Goal: Transaction & Acquisition: Purchase product/service

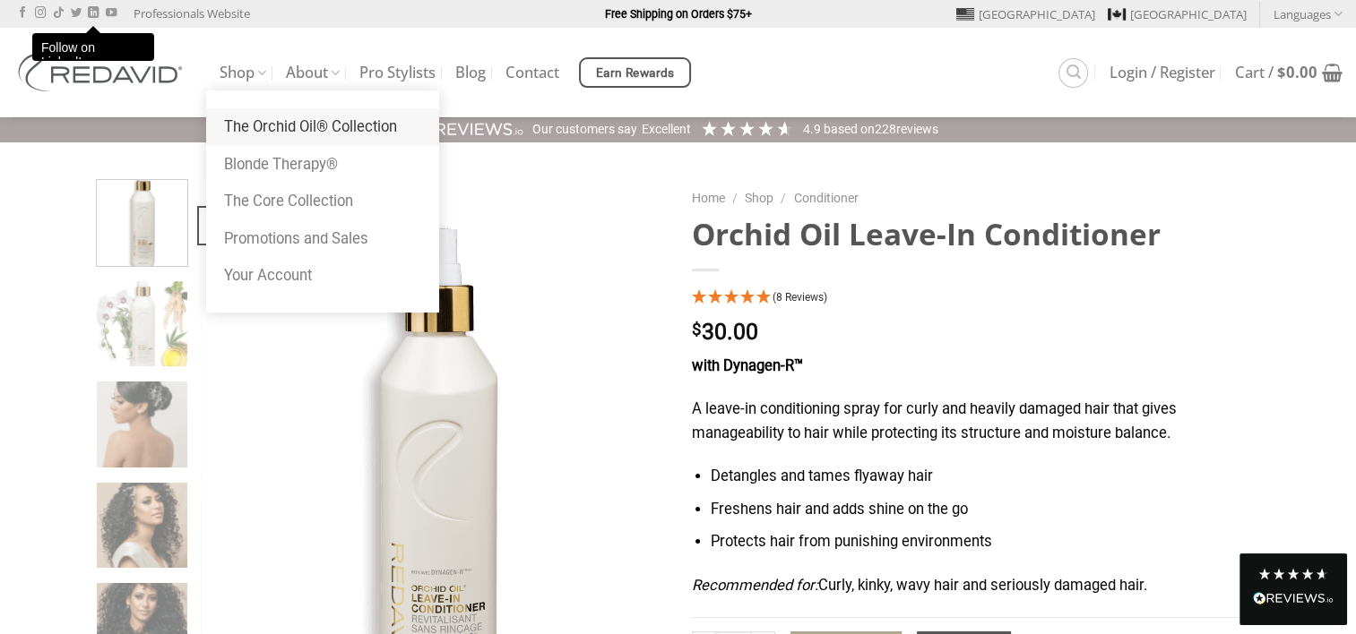
click at [255, 129] on link "The Orchid Oil® Collection" at bounding box center [322, 127] width 233 height 38
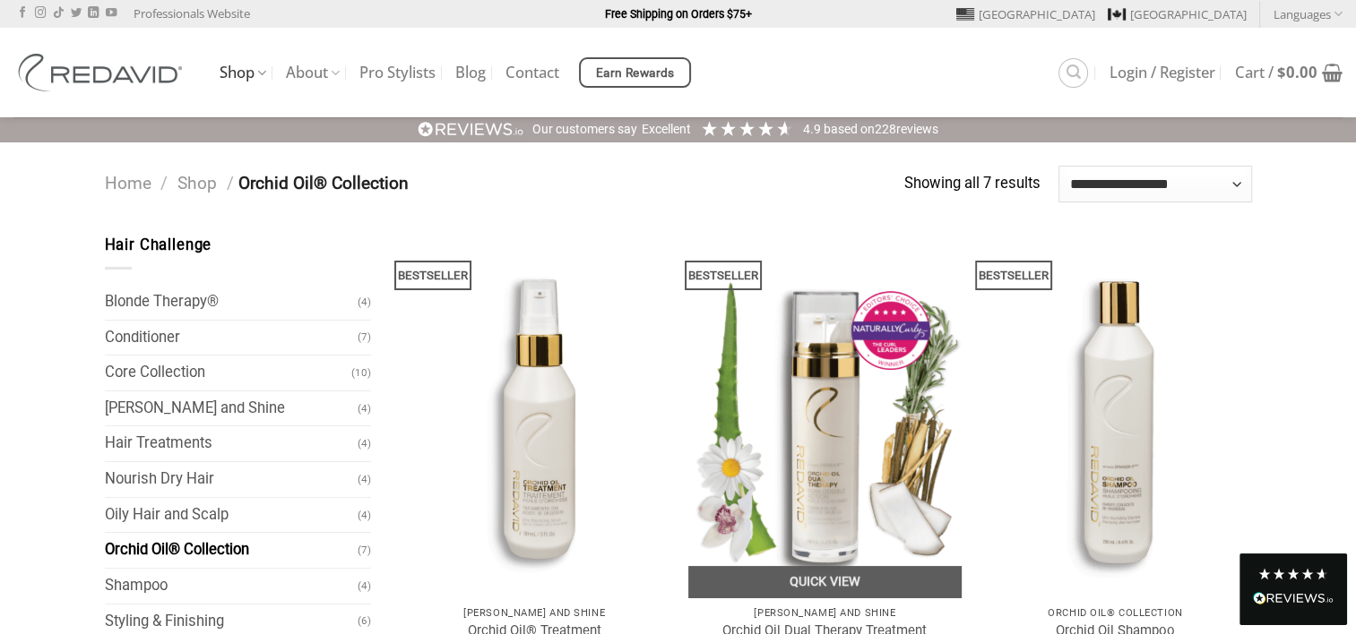
click at [829, 427] on img "Orchid Oil Dual Therapy Treatment" at bounding box center [824, 416] width 273 height 364
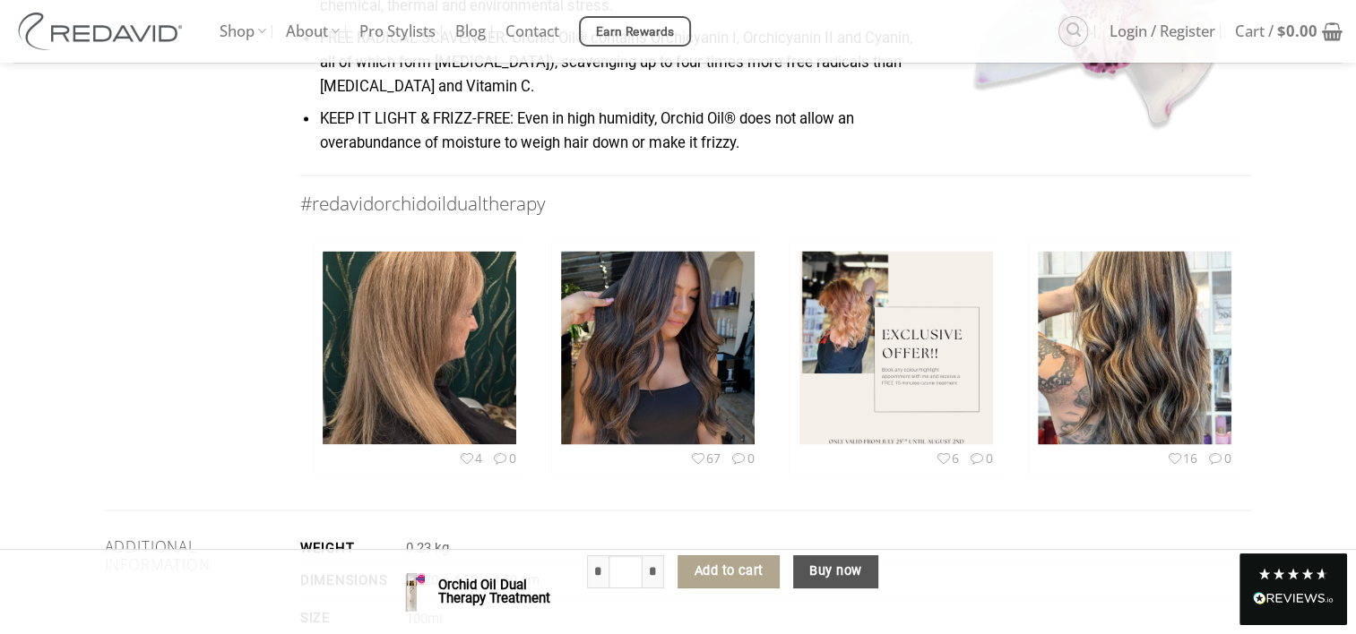
scroll to position [3137, 0]
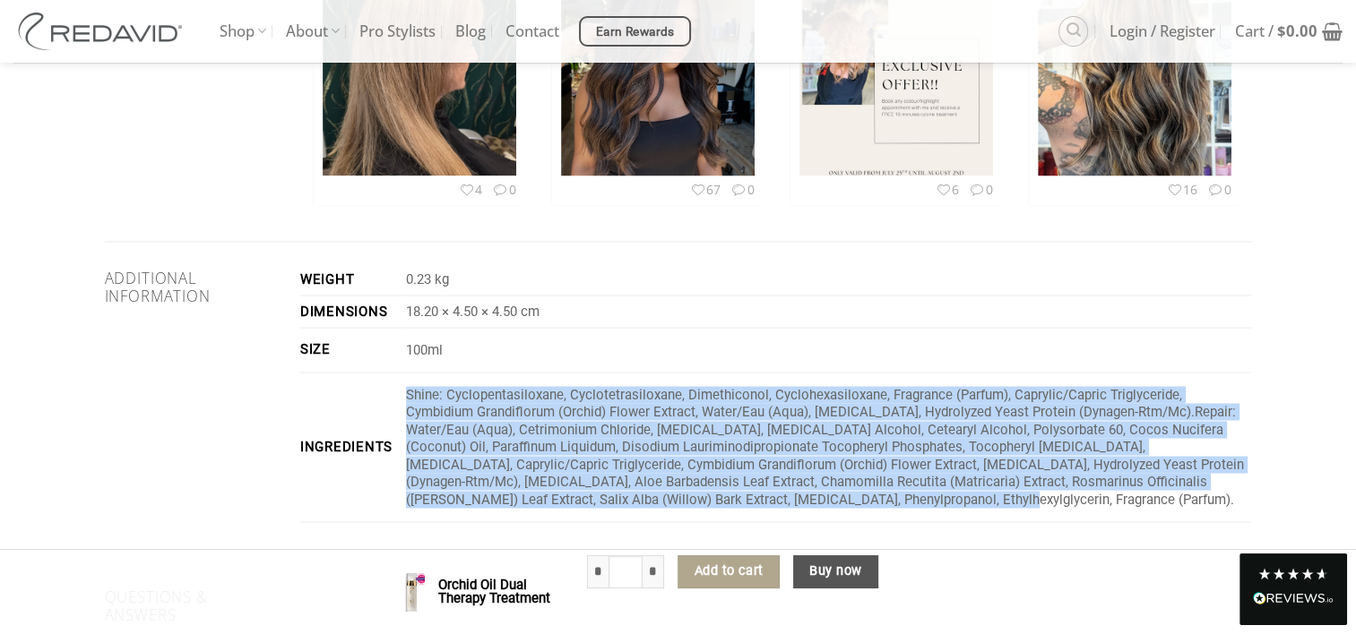
drag, startPoint x: 406, startPoint y: 394, endPoint x: 767, endPoint y: 496, distance: 375.1
click at [767, 496] on td "Shine: Cyclopentasiloxane, Cyclotetrasiloxane, Dimethiconol, Cyclohexasiloxane,…" at bounding box center [826, 448] width 852 height 150
copy p "Shine: Cyclopentasiloxane, Cyclotetrasiloxane, Dimethiconol, Cyclohexasiloxane,…"
click at [498, 391] on p "Shine: Cyclopentasiloxane, Cyclotetrasiloxane, Dimethiconol, Cyclohexasiloxane,…" at bounding box center [828, 447] width 845 height 122
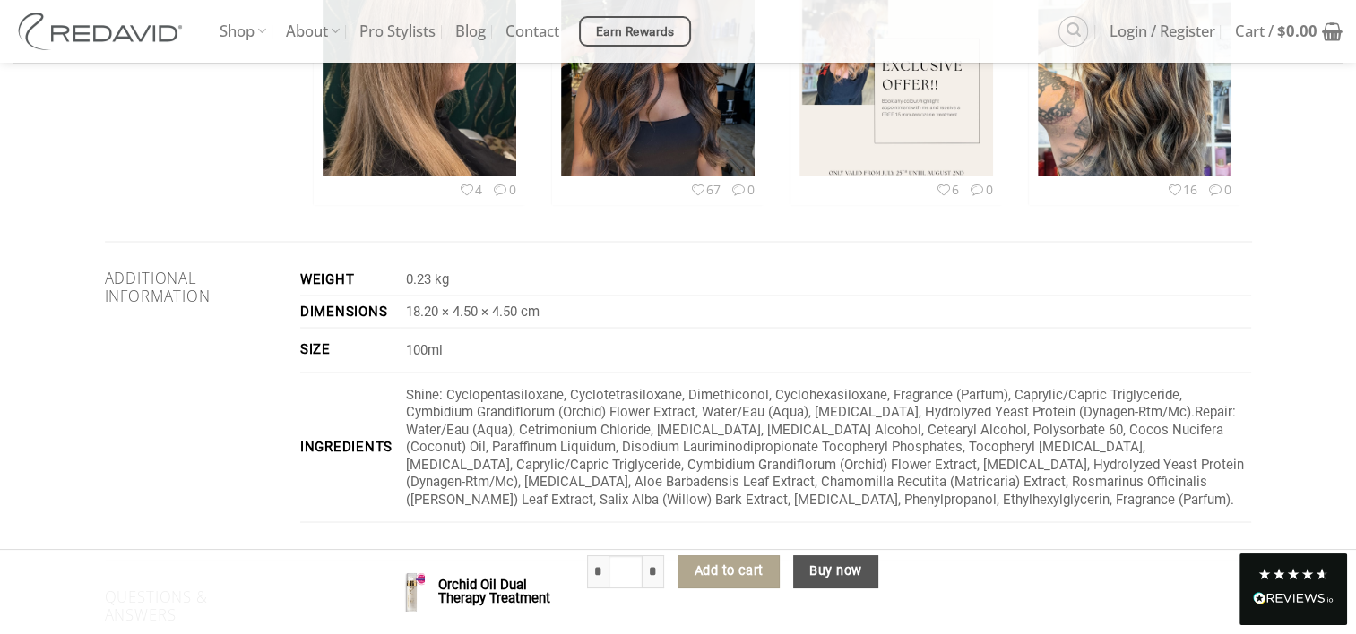
click at [1065, 412] on p "Shine: Cyclopentasiloxane, Cyclotetrasiloxane, Dimethiconol, Cyclohexasiloxane,…" at bounding box center [828, 447] width 845 height 122
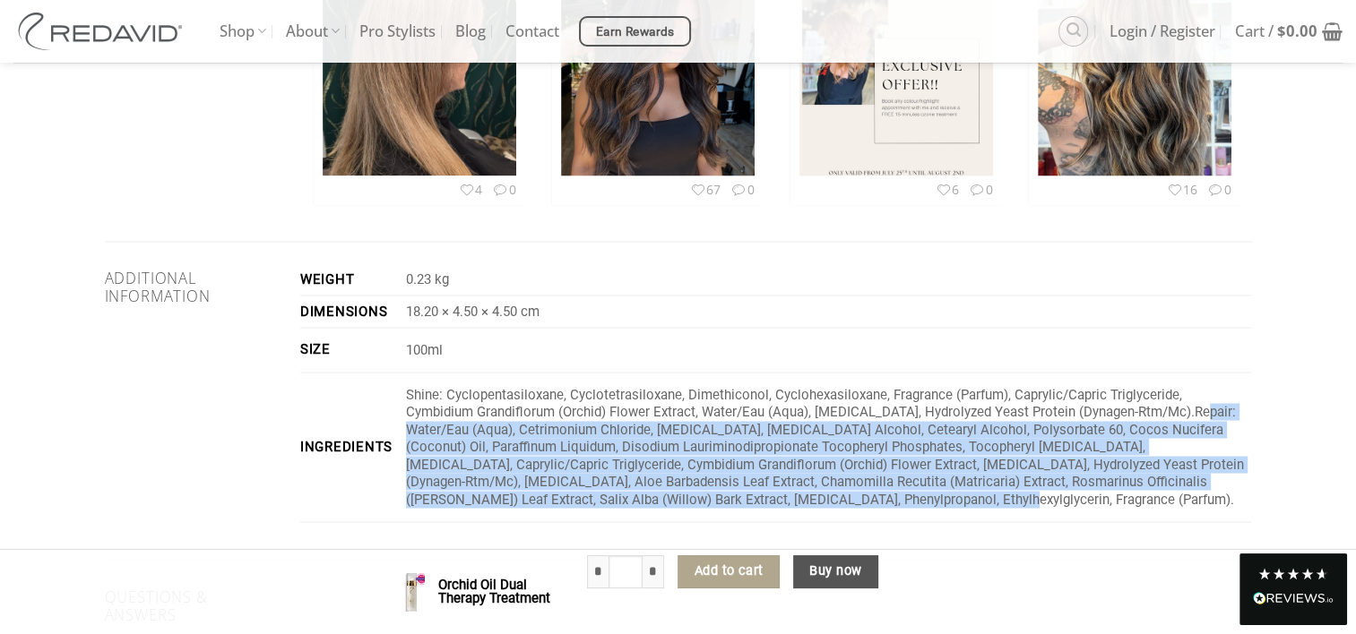
drag, startPoint x: 1108, startPoint y: 410, endPoint x: 1159, endPoint y: 494, distance: 97.7
click at [1159, 494] on p "Shine: Cyclopentasiloxane, Cyclotetrasiloxane, Dimethiconol, Cyclohexasiloxane,…" at bounding box center [828, 447] width 845 height 122
copy p "Water/Eau (Aqua), Cetrimonium Chloride, Propylene Glycol, Cetyl Alcohol, Cetear…"
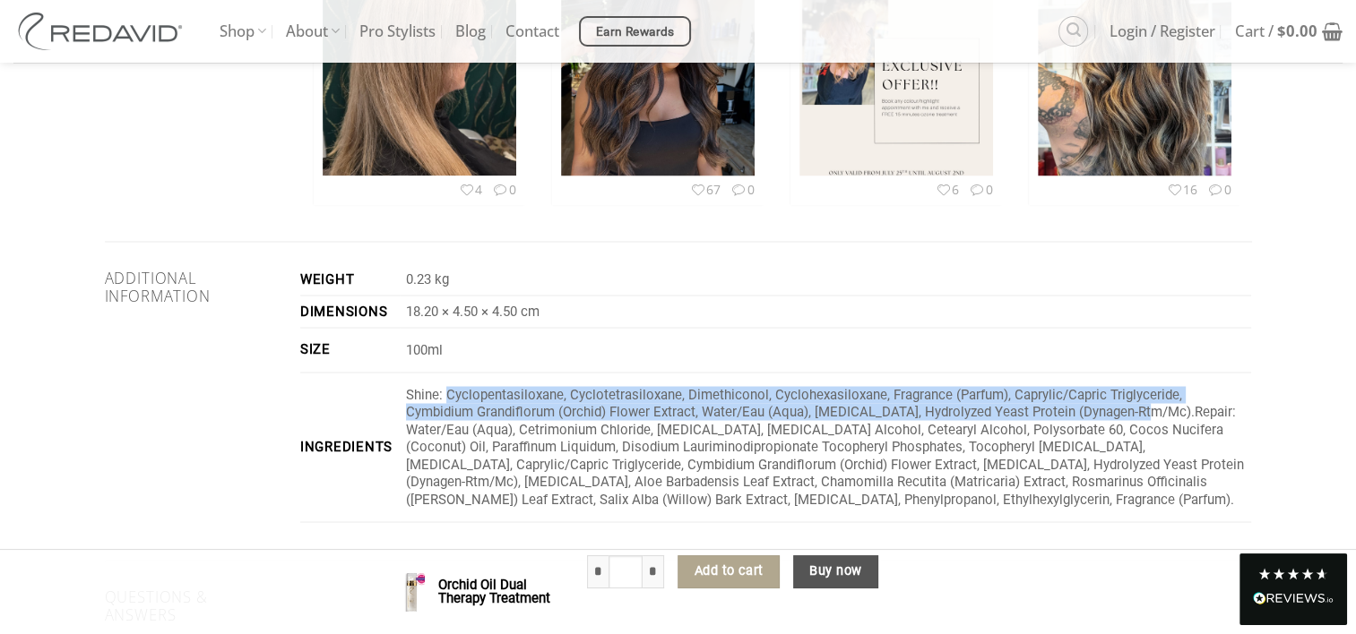
drag, startPoint x: 448, startPoint y: 393, endPoint x: 1064, endPoint y: 416, distance: 616.1
click at [1064, 416] on p "Shine: Cyclopentasiloxane, Cyclotetrasiloxane, Dimethiconol, Cyclohexasiloxane,…" at bounding box center [828, 447] width 845 height 122
copy p "Cyclopentasiloxane, Cyclotetrasiloxane, Dimethiconol, Cyclohexasiloxane, Fragra…"
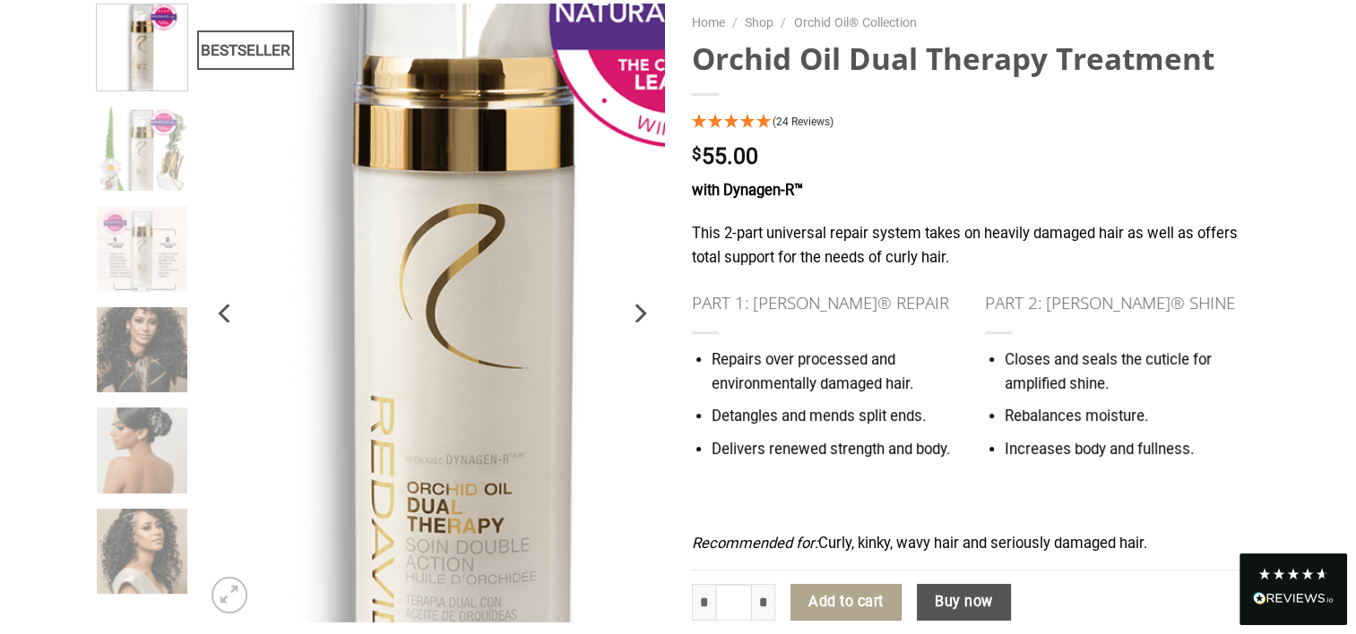
scroll to position [179, 0]
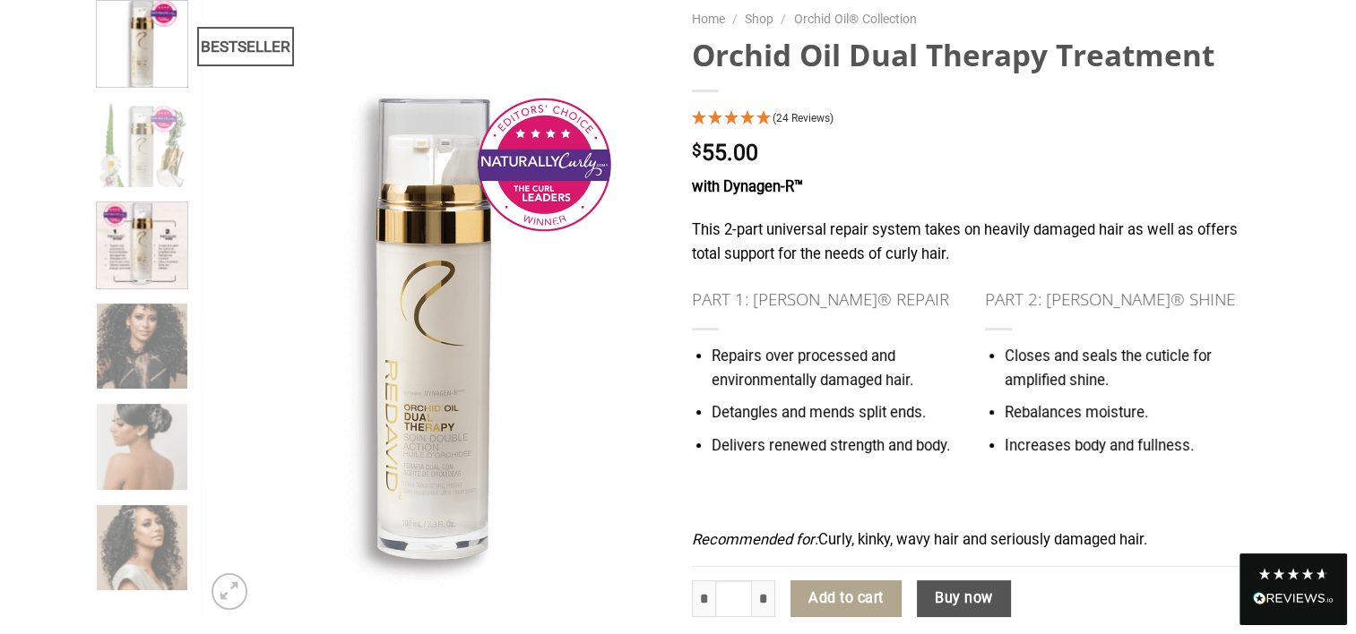
click at [164, 248] on img at bounding box center [142, 243] width 91 height 91
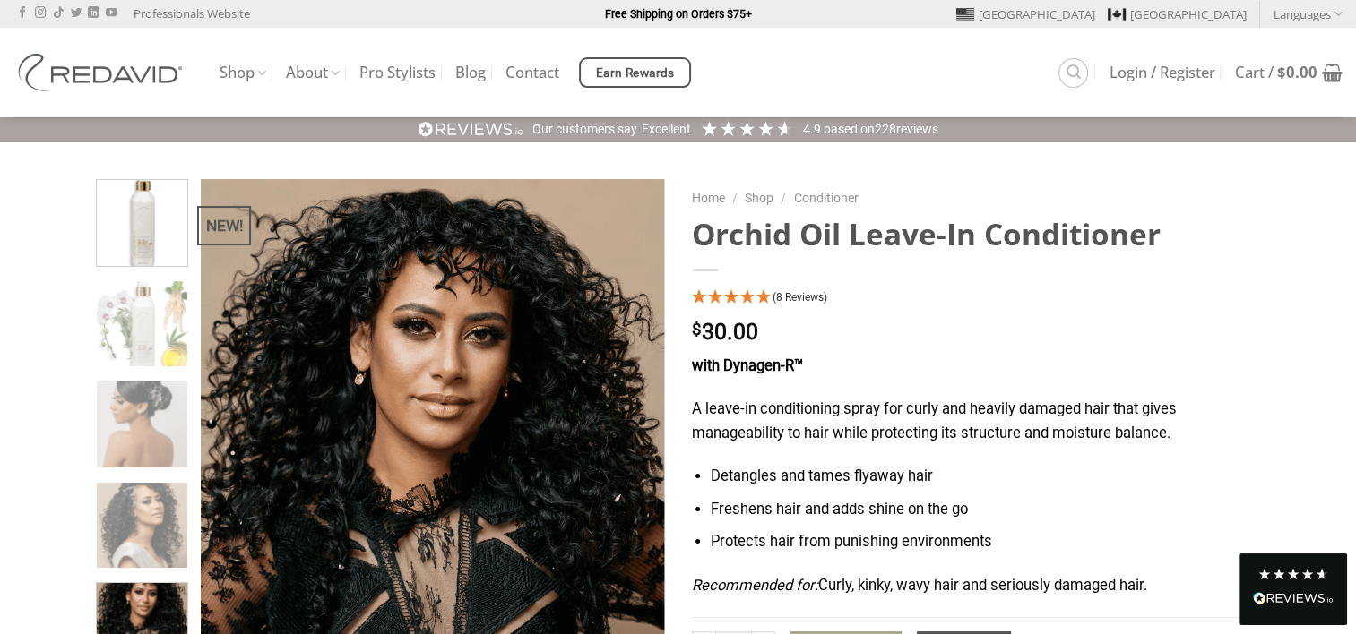
click at [137, 201] on img at bounding box center [142, 221] width 91 height 91
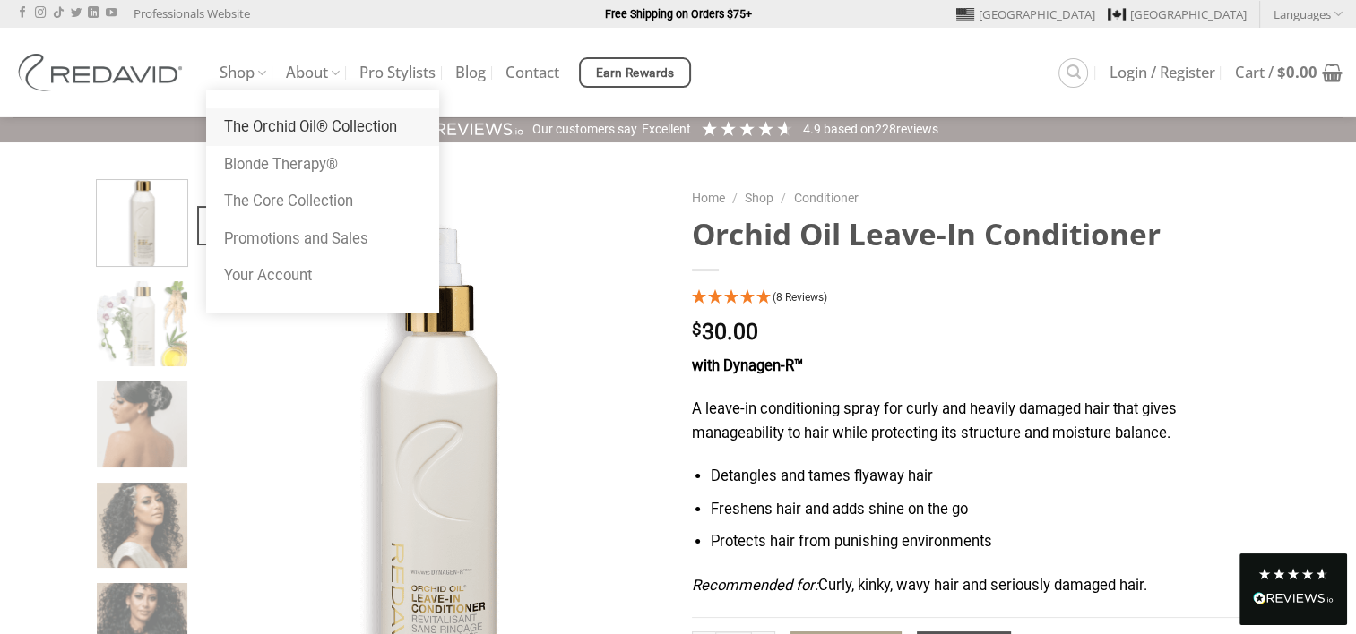
click at [249, 125] on link "The Orchid Oil® Collection" at bounding box center [322, 127] width 233 height 38
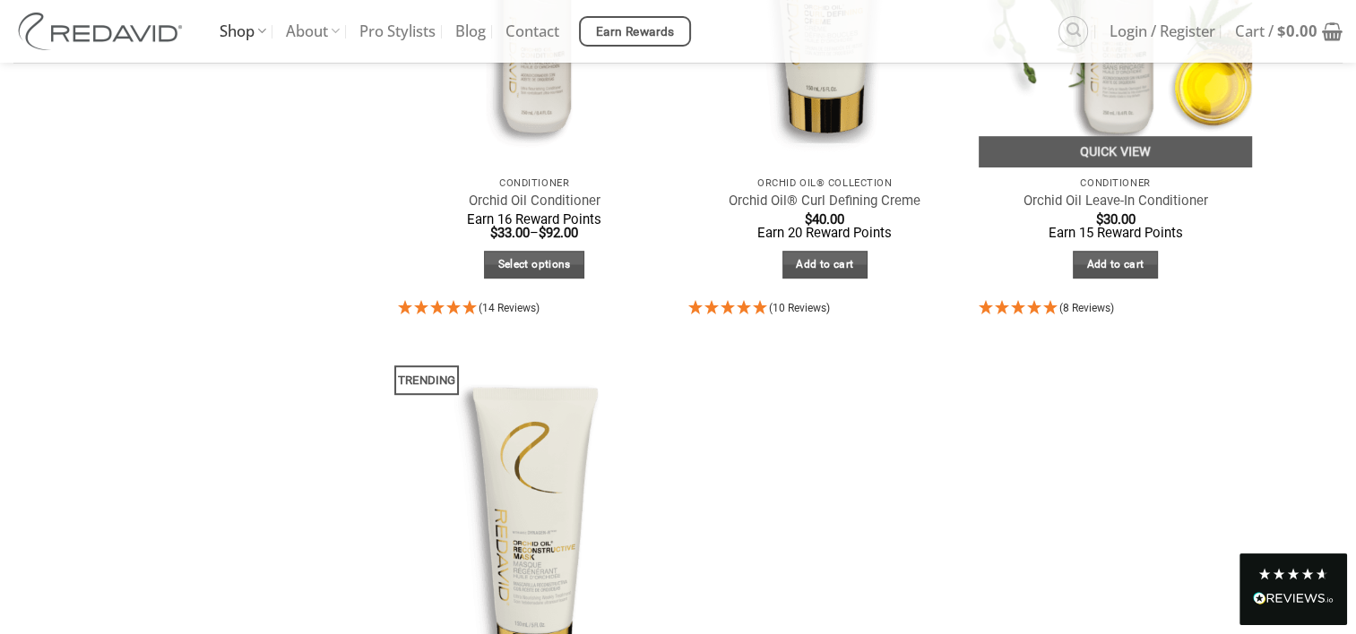
scroll to position [807, 0]
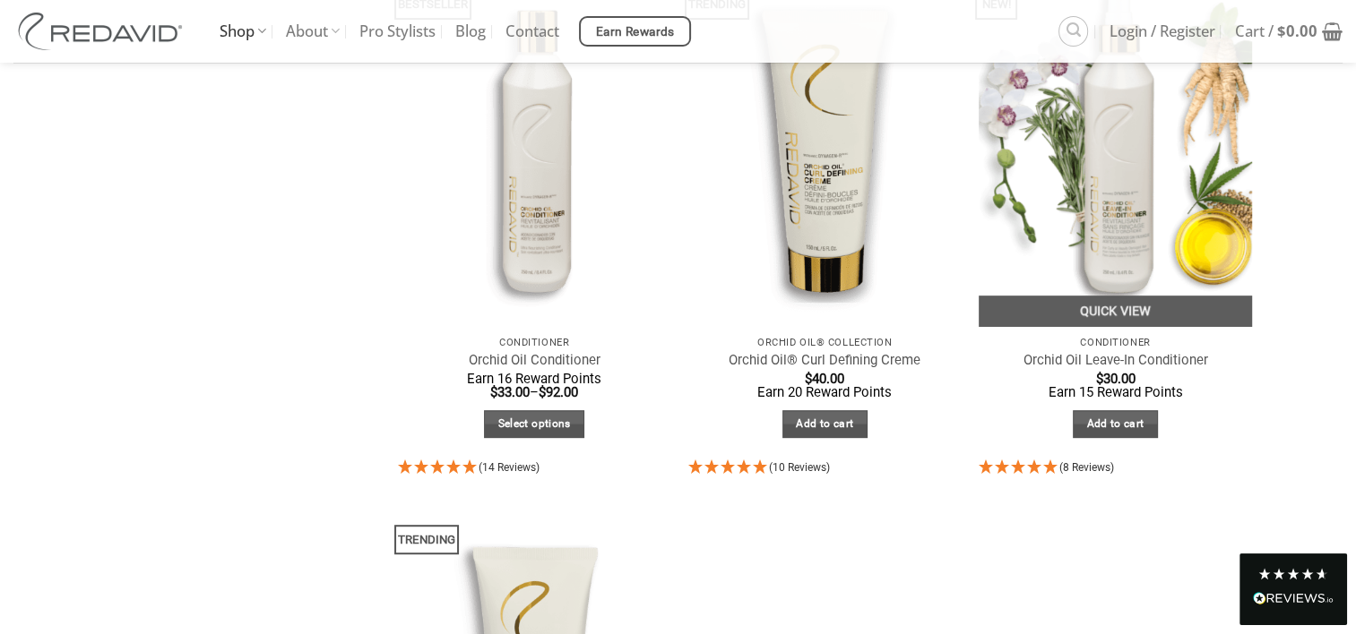
click at [1098, 237] on img "Orchid Oil Leave-In Conditioner" at bounding box center [1115, 144] width 273 height 364
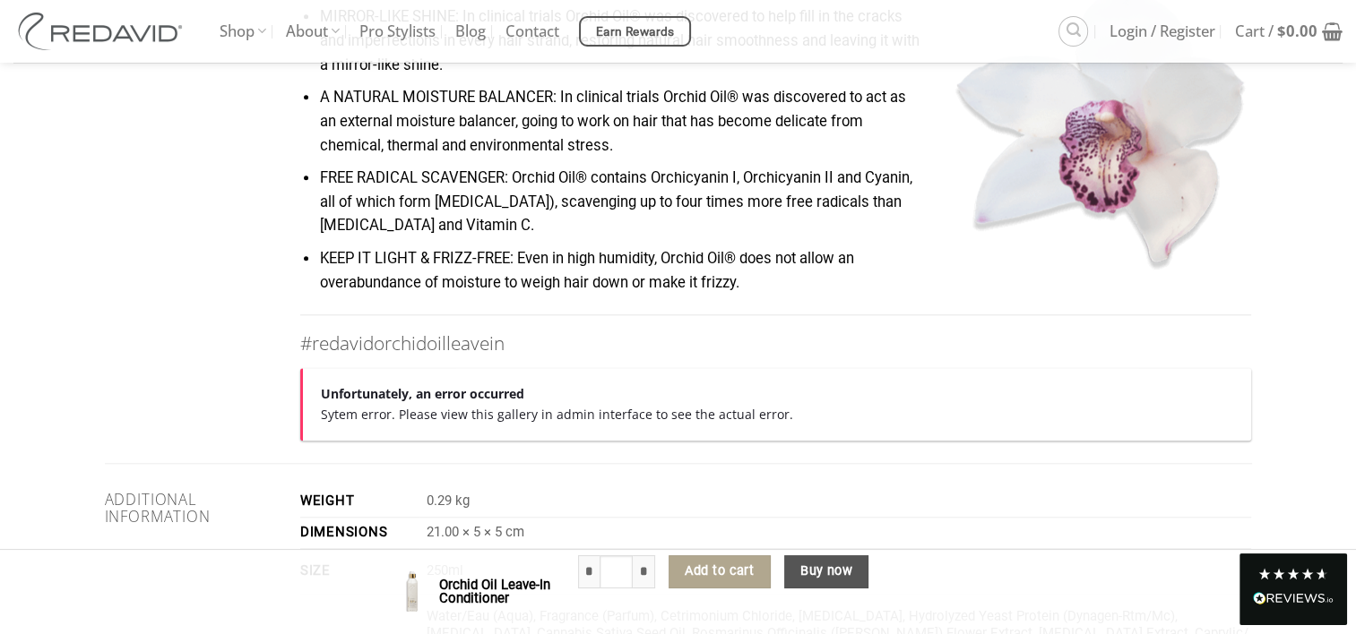
scroll to position [1792, 0]
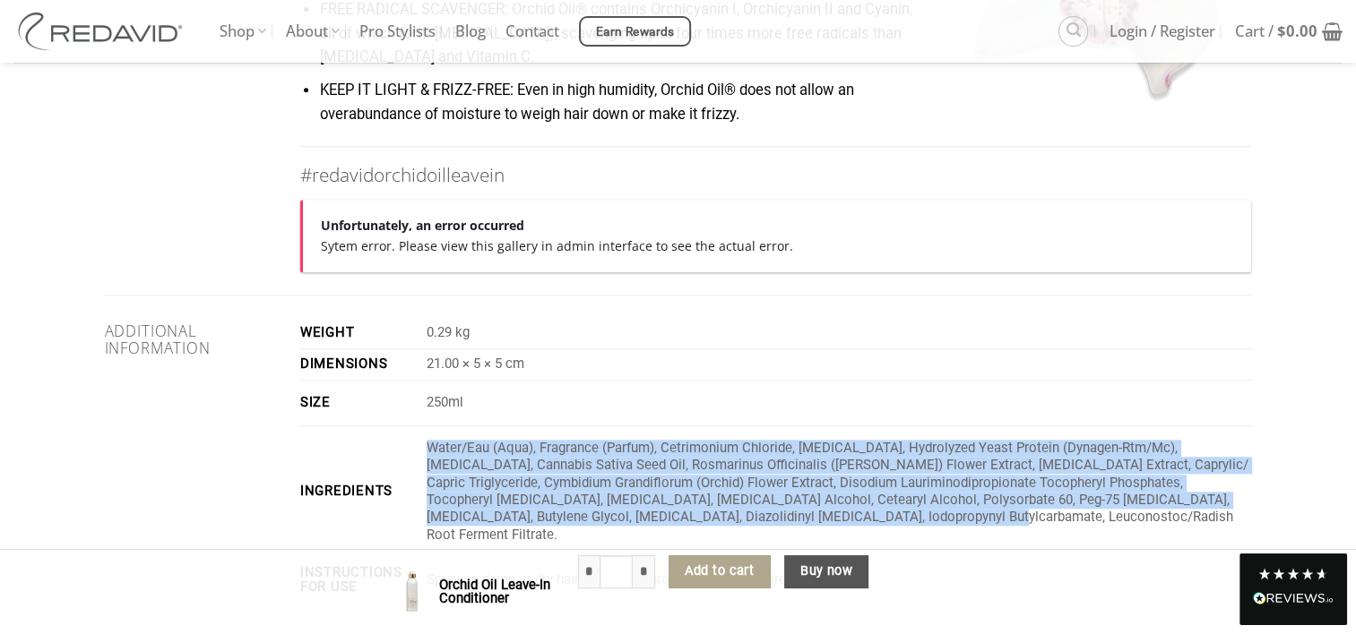
drag, startPoint x: 785, startPoint y: 522, endPoint x: 436, endPoint y: 443, distance: 358.5
click at [436, 443] on p "Water/Eau (Aqua), Fragrance (Parfum), Cetrimonium Chloride, Glycerin, Hydrolyze…" at bounding box center [839, 492] width 825 height 105
copy p "Water/Eau (Aqua), Fragrance (Parfum), Cetrimonium Chloride, Glycerin, Hydrolyze…"
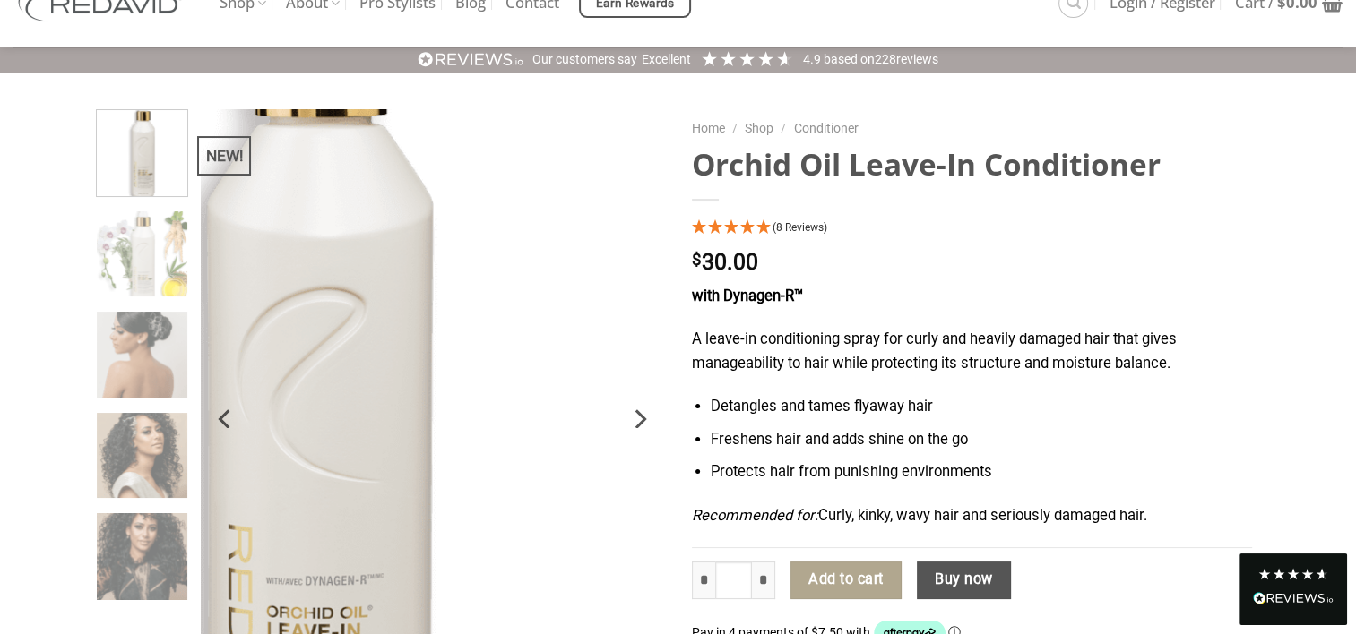
scroll to position [0, 0]
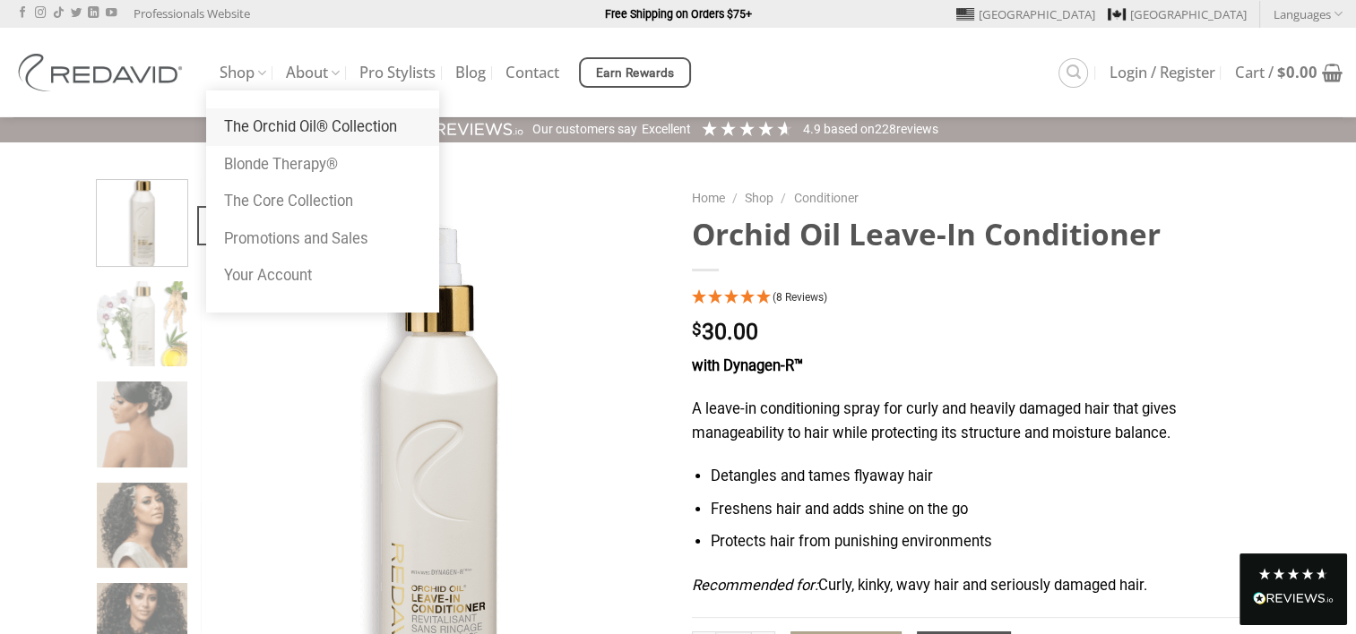
click at [248, 127] on link "The Orchid Oil® Collection" at bounding box center [322, 127] width 233 height 38
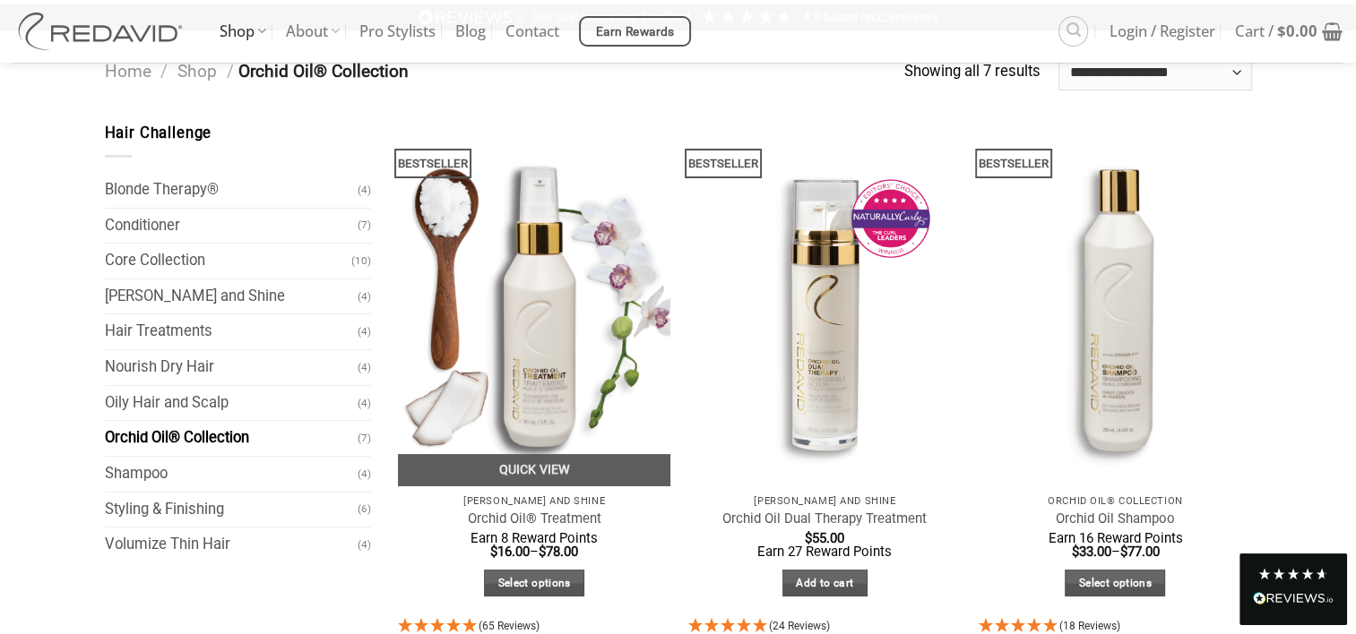
scroll to position [269, 0]
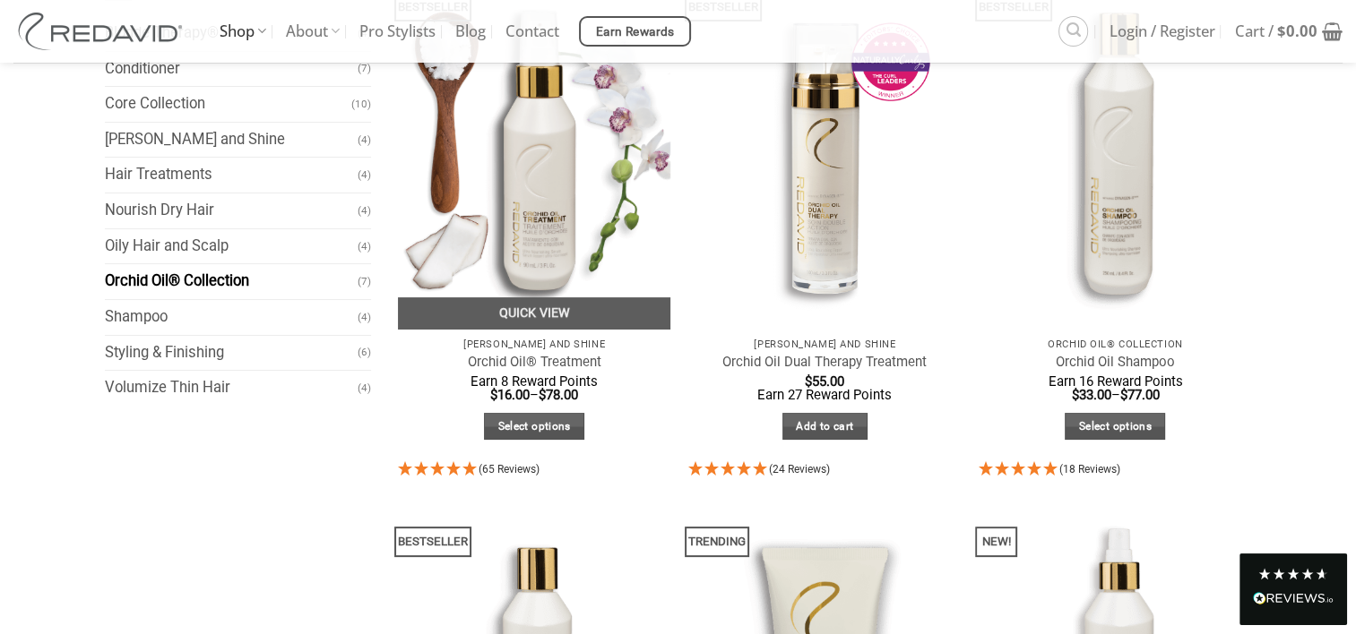
click at [535, 263] on img "Orchid Oil® Treatment" at bounding box center [534, 147] width 273 height 364
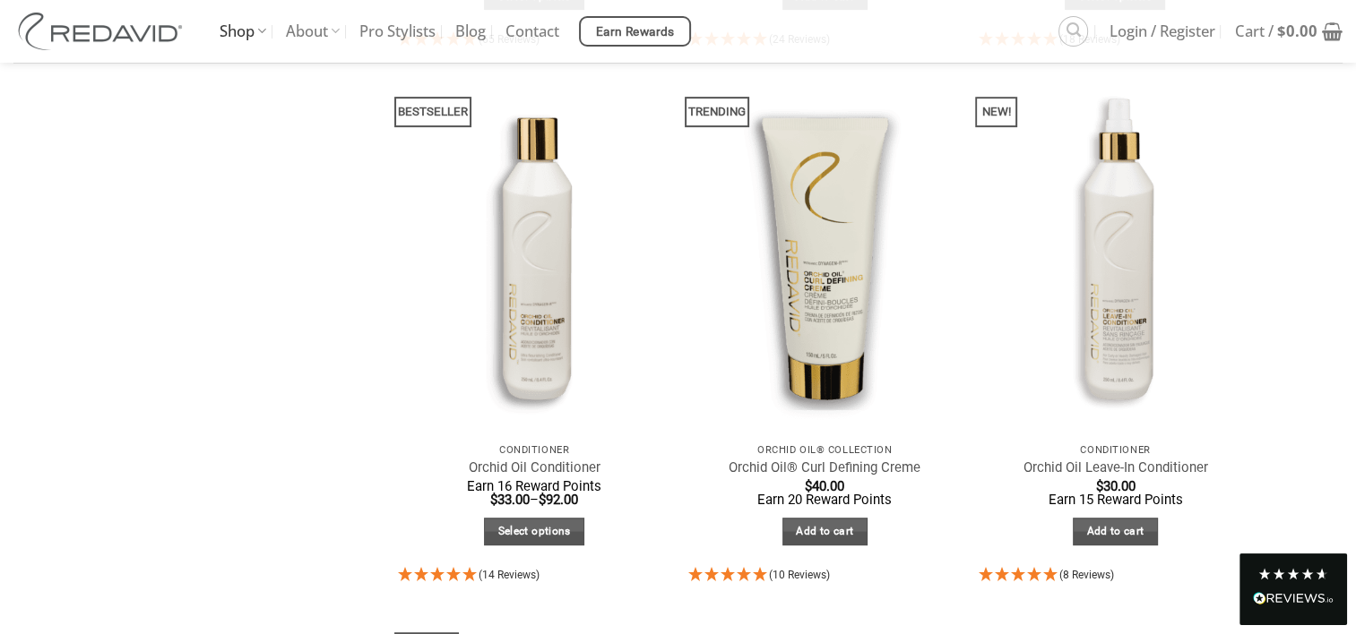
scroll to position [807, 0]
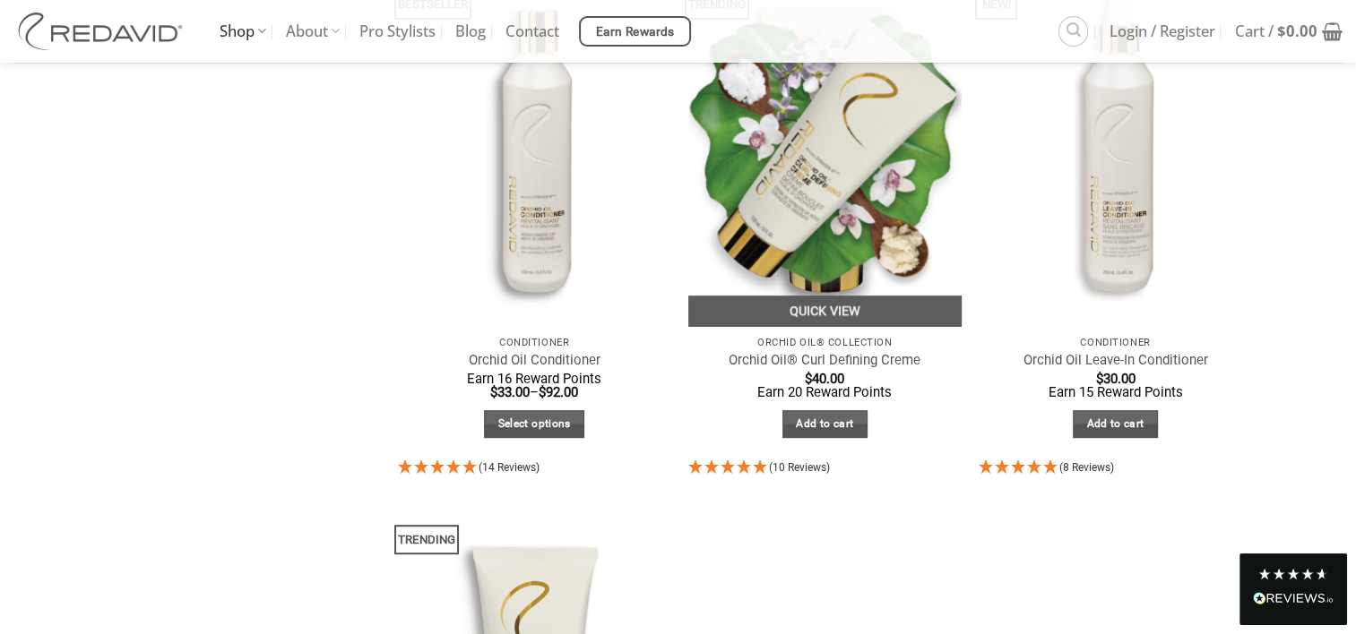
click at [821, 240] on img "Orchid Oil® Curl Defining Creme" at bounding box center [824, 144] width 273 height 364
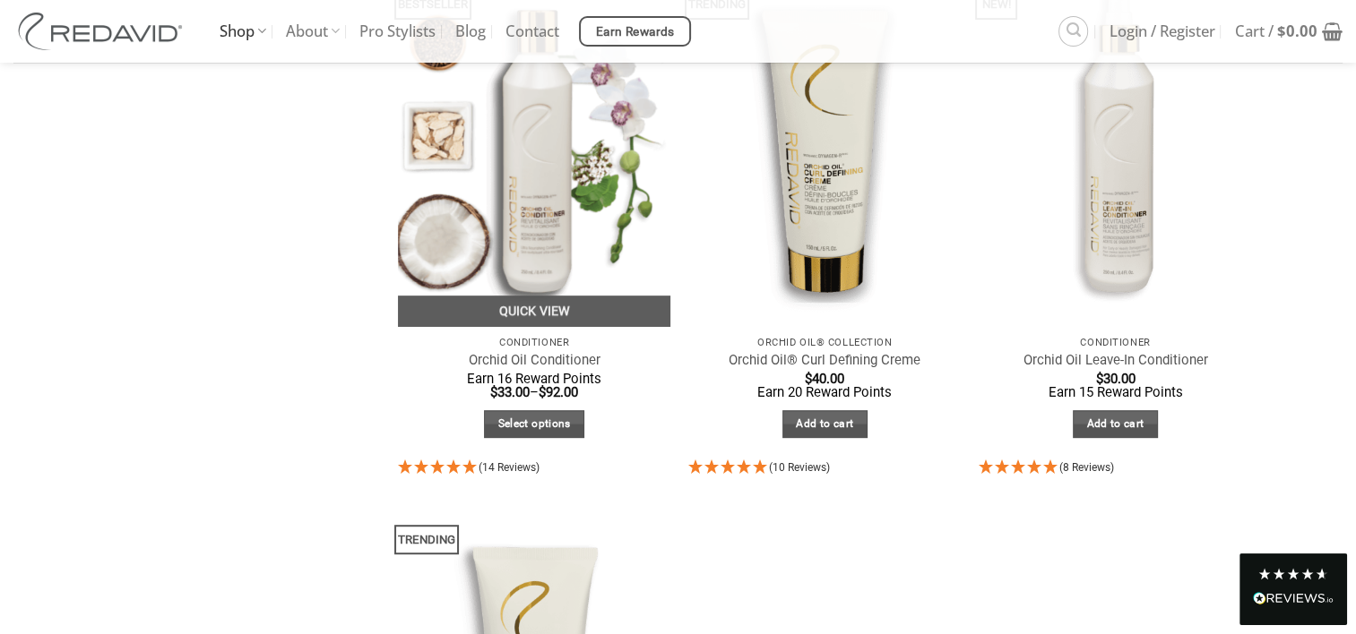
click at [545, 223] on img "Orchid Oil Conditioner" at bounding box center [534, 144] width 273 height 364
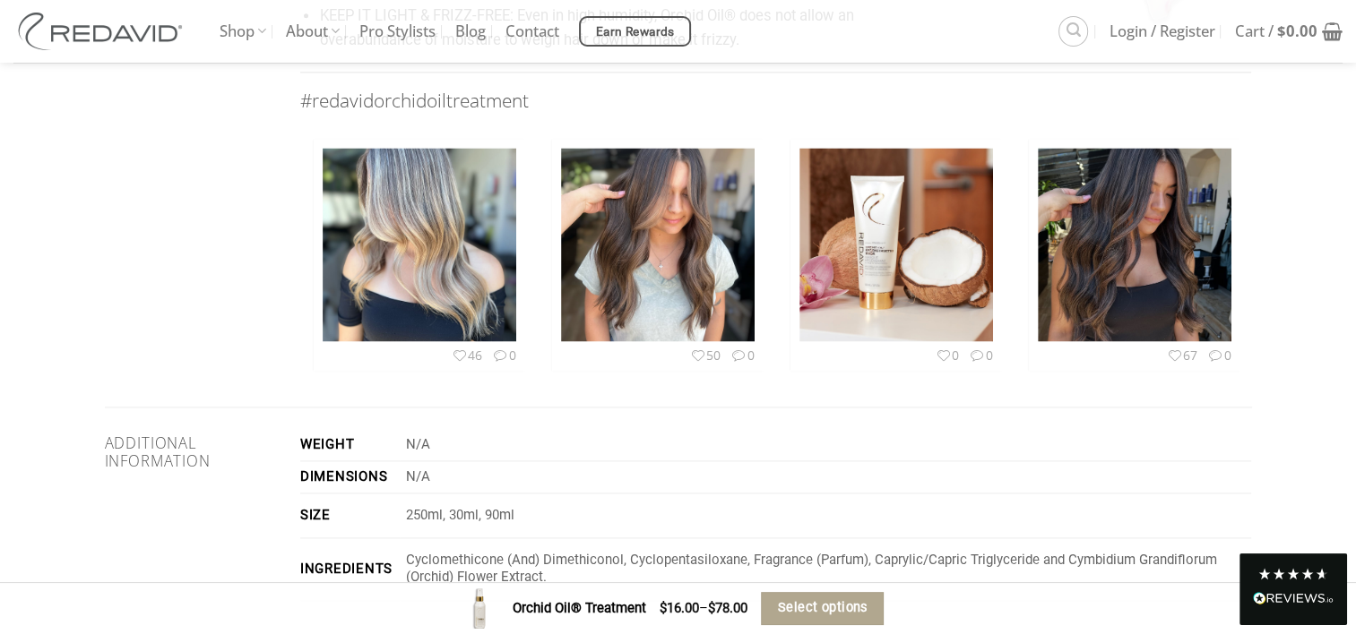
scroll to position [2509, 0]
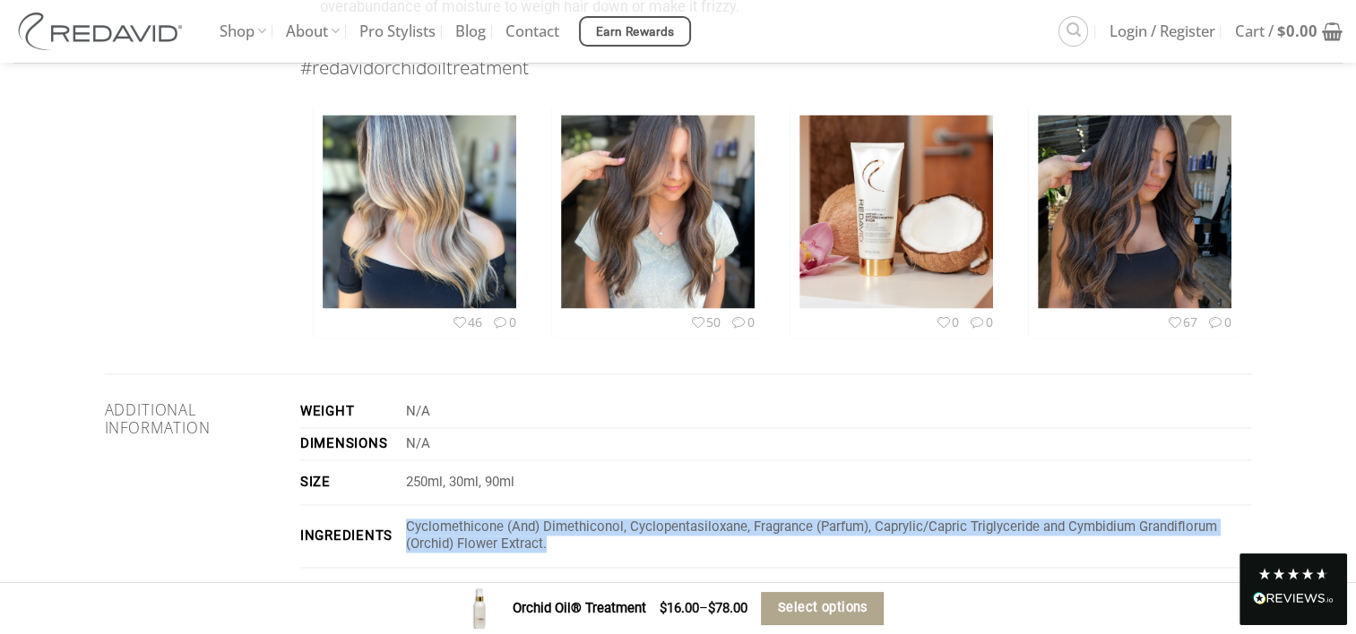
drag, startPoint x: 565, startPoint y: 518, endPoint x: 407, endPoint y: 494, distance: 159.6
click at [407, 505] on td "Cyclomethicone (And) Dimethiconol, Cyclopentasiloxane, Fragrance (Parfum), Capr…" at bounding box center [826, 536] width 852 height 63
copy p "Cyclomethicone (And) Dimethiconol, Cyclopentasiloxane, Fragrance (Parfum), Capr…"
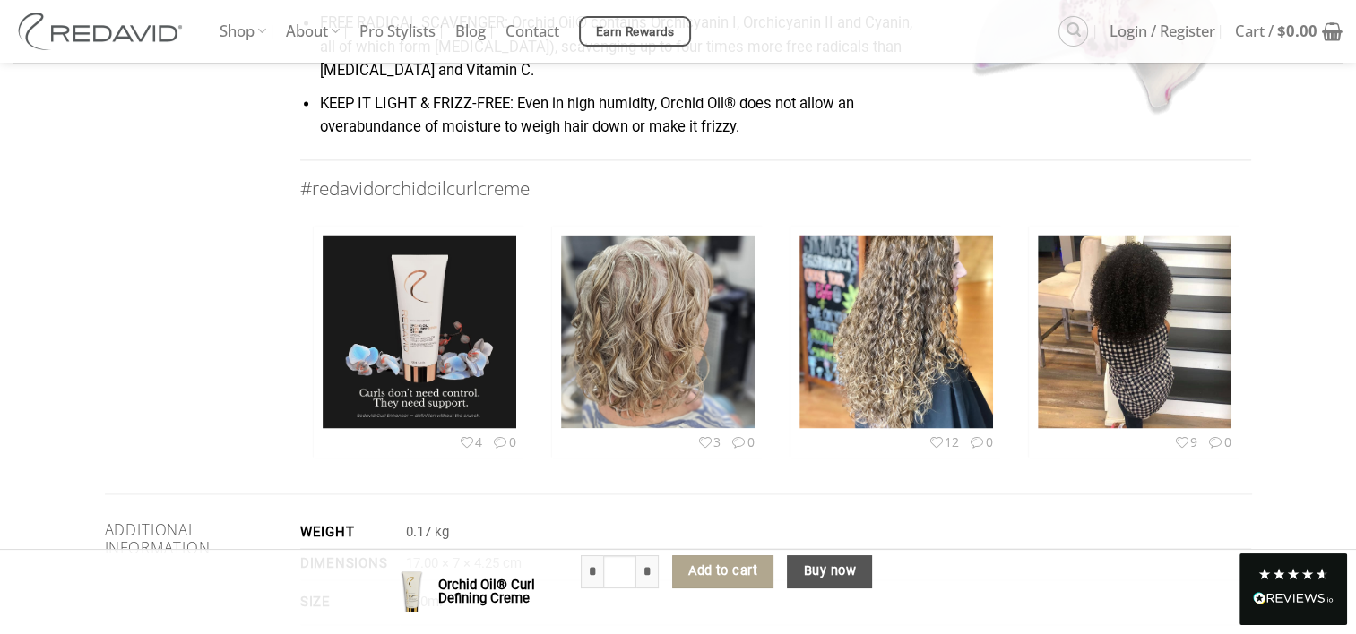
scroll to position [2868, 0]
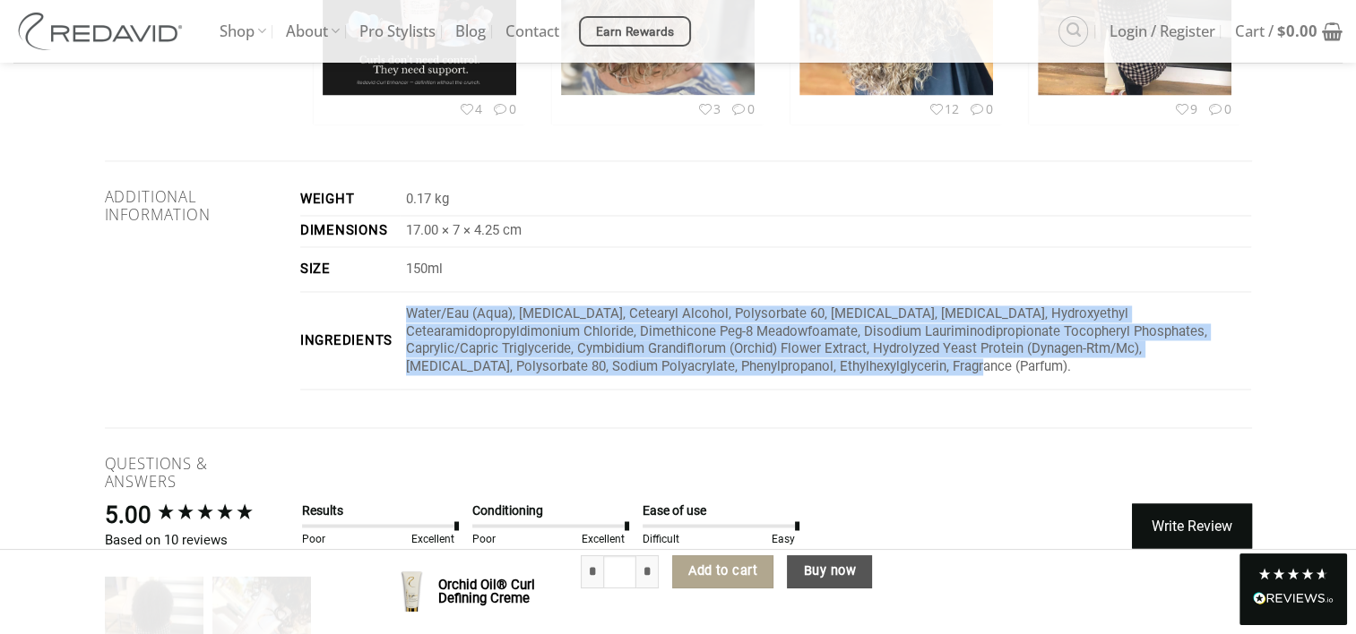
drag, startPoint x: 840, startPoint y: 372, endPoint x: 412, endPoint y: 316, distance: 431.1
click at [412, 316] on p "Water/Eau (Aqua), [MEDICAL_DATA], Cetearyl Alcohol, Polysorbate 60, [MEDICAL_DA…" at bounding box center [828, 341] width 845 height 70
copy p "Water/Eau (Aqua), [MEDICAL_DATA], Cetearyl Alcohol, Polysorbate 60, [MEDICAL_DA…"
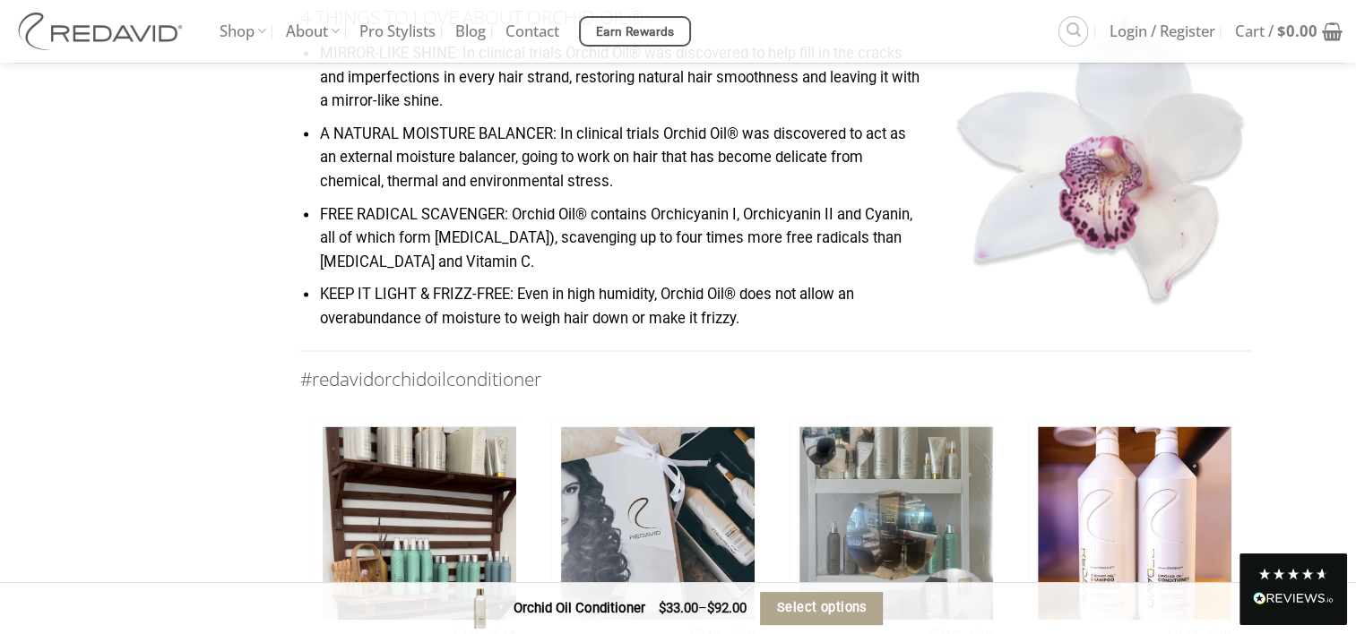
scroll to position [3137, 0]
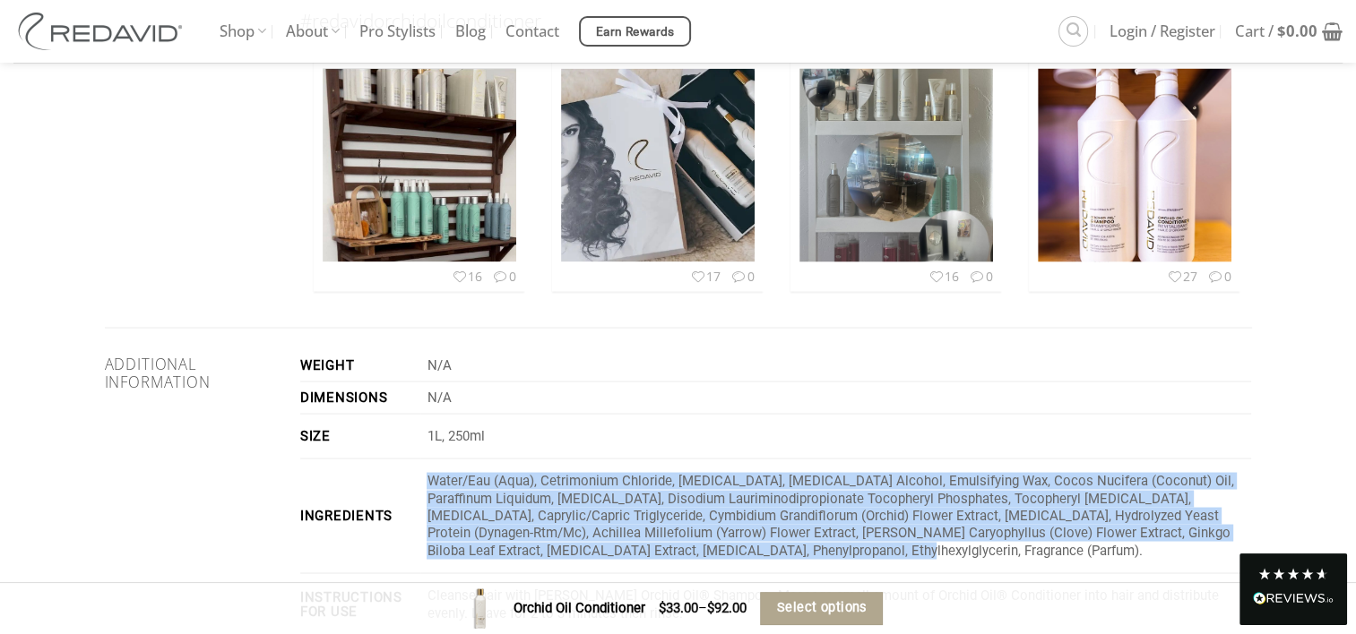
drag, startPoint x: 767, startPoint y: 477, endPoint x: 427, endPoint y: 410, distance: 346.9
click at [427, 459] on td "Water/Eau (Aqua), Cetrimonium Chloride, Propylene Glycol, Cetyl Alcohol, Emulsi…" at bounding box center [836, 516] width 832 height 115
copy p "Water/Eau (Aqua), Cetrimonium Chloride, Propylene Glycol, Cetyl Alcohol, Emulsi…"
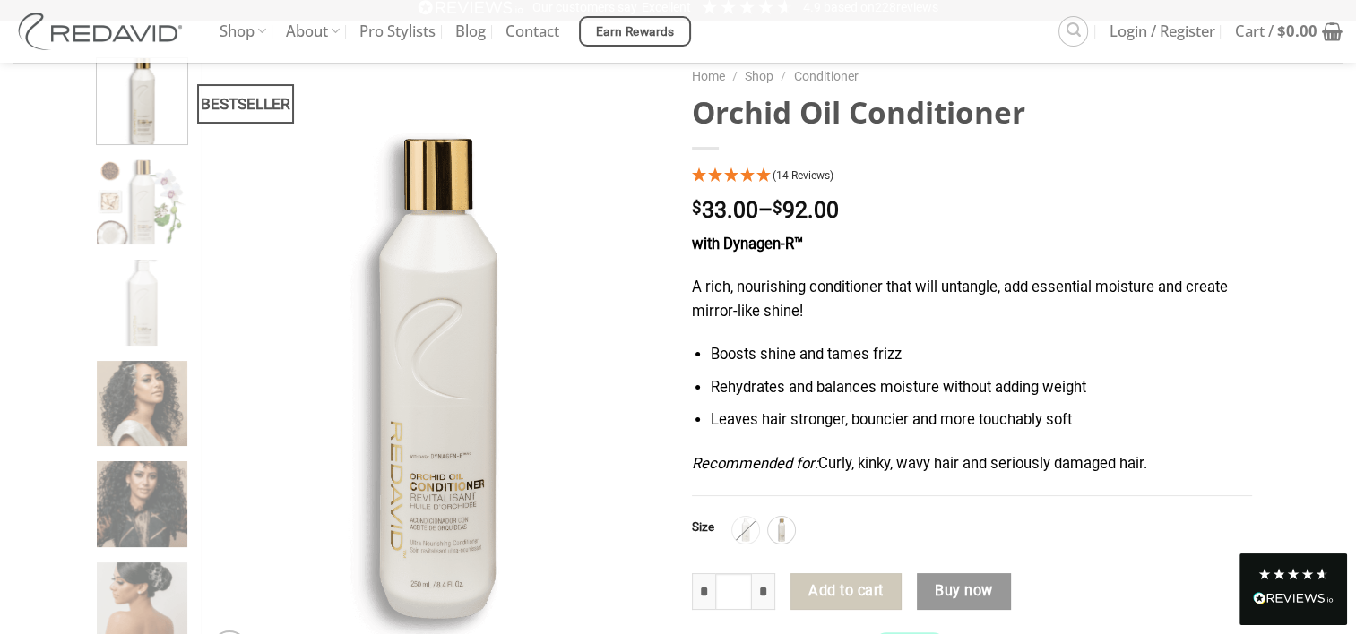
scroll to position [269, 0]
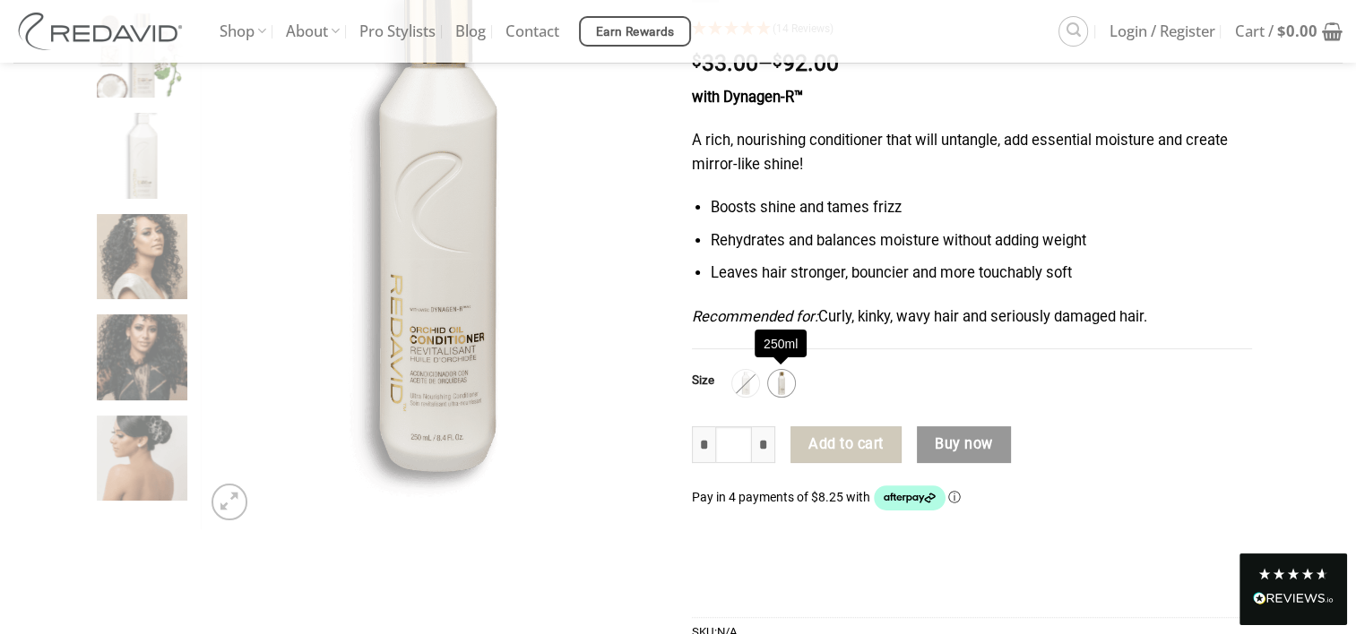
click at [781, 385] on img at bounding box center [781, 383] width 23 height 23
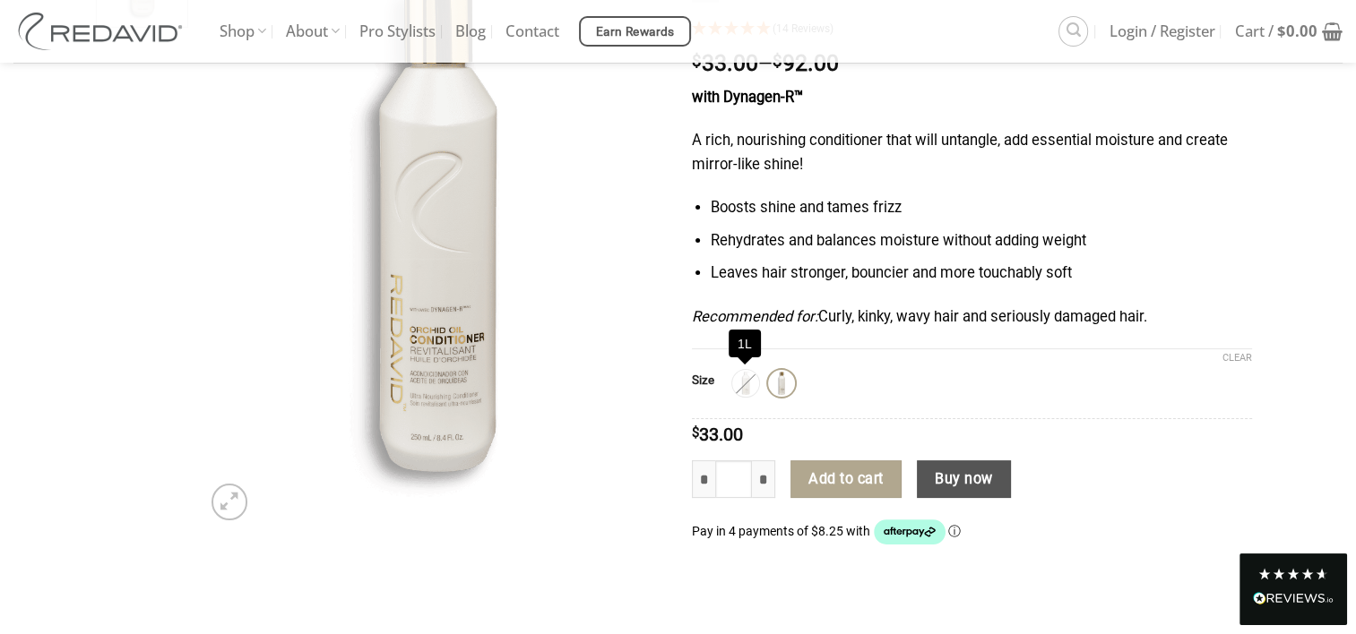
click at [747, 384] on img at bounding box center [745, 383] width 23 height 23
click at [751, 384] on img at bounding box center [745, 383] width 23 height 23
click at [786, 387] on img at bounding box center [781, 383] width 23 height 23
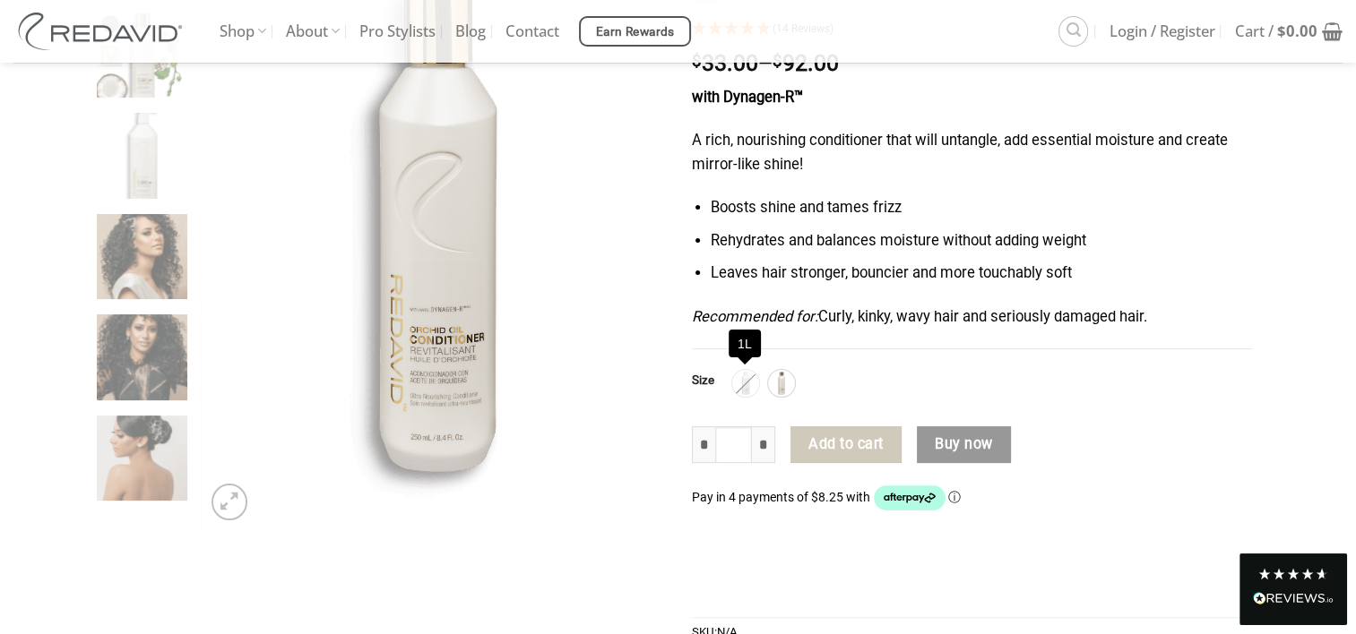
click at [746, 382] on div "1L" at bounding box center [745, 383] width 27 height 27
click at [784, 384] on img at bounding box center [781, 383] width 23 height 23
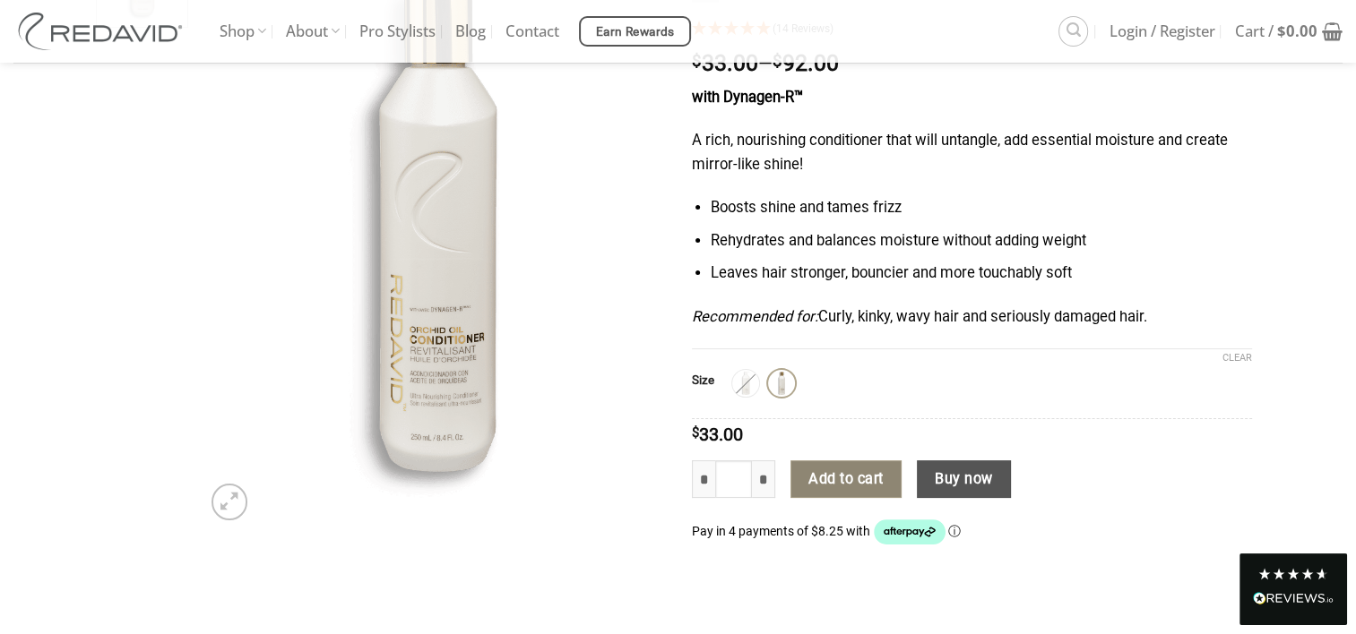
click at [875, 483] on button "Add to cart" at bounding box center [845, 480] width 111 height 38
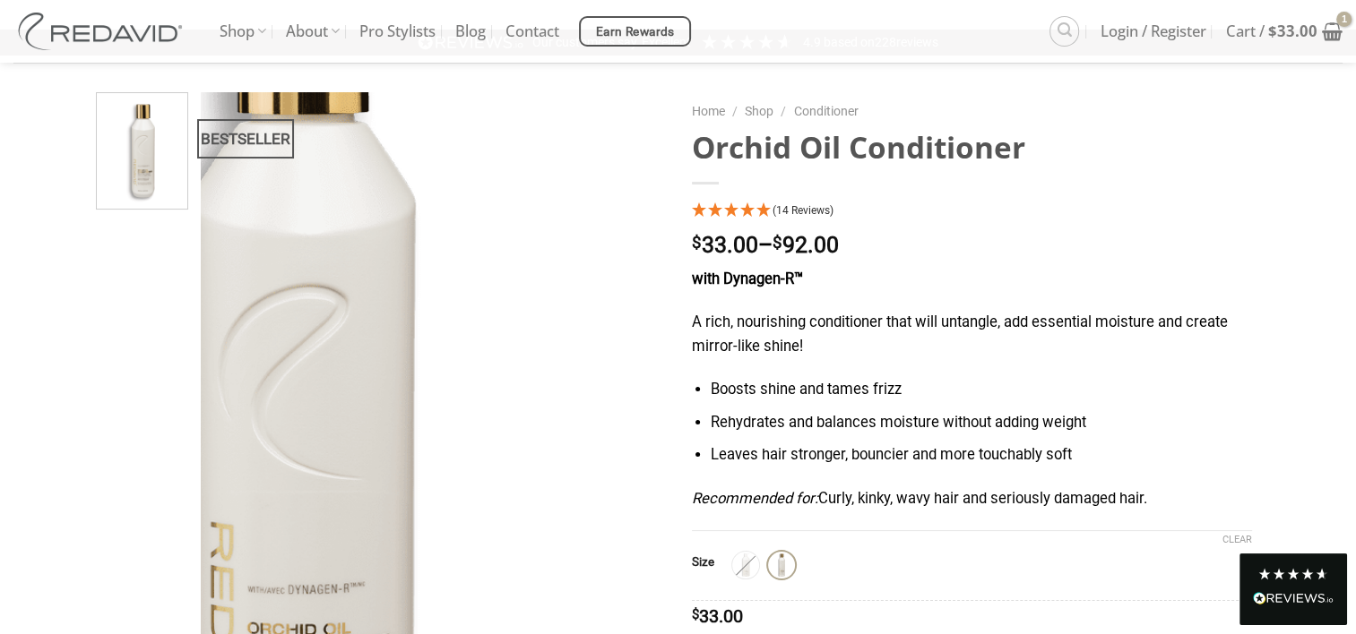
scroll to position [0, 0]
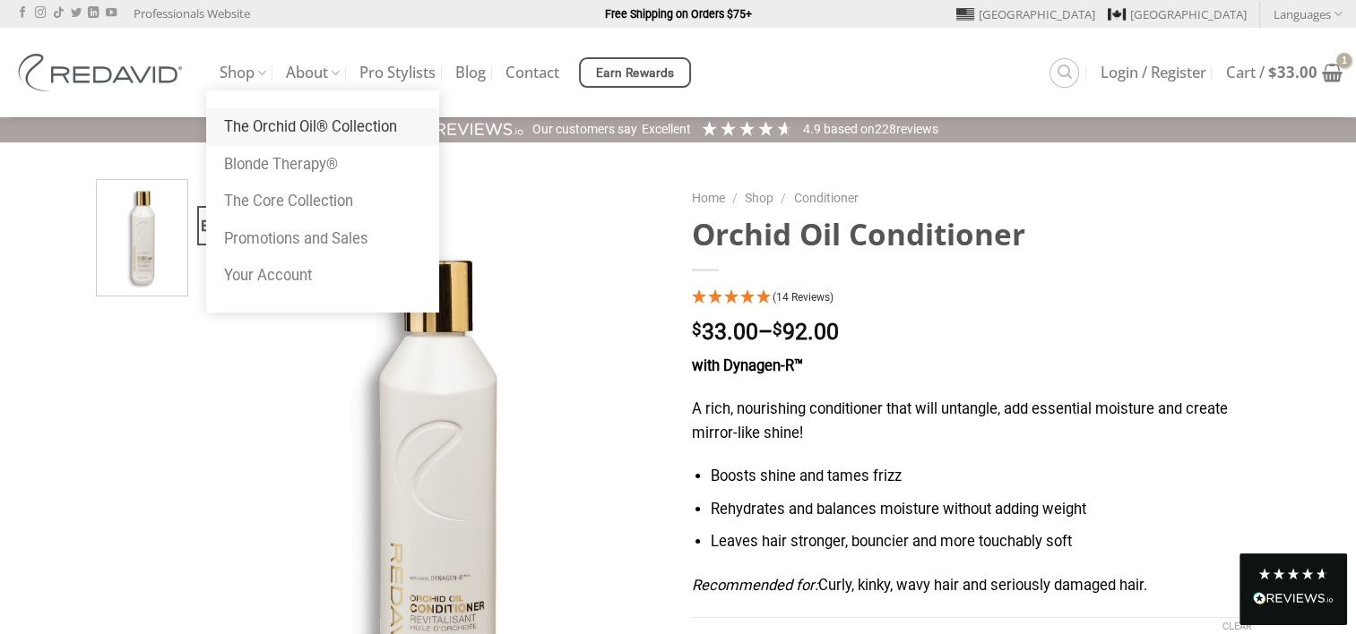
click at [252, 123] on link "The Orchid Oil® Collection" at bounding box center [322, 127] width 233 height 38
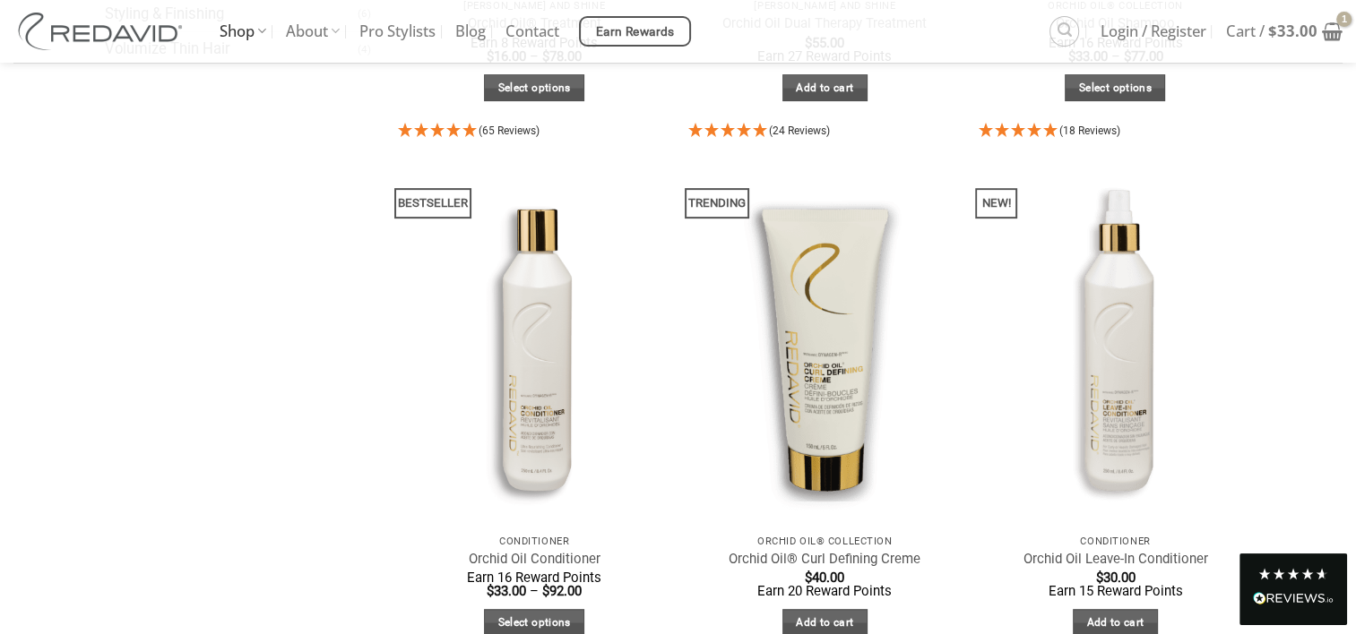
scroll to position [639, 0]
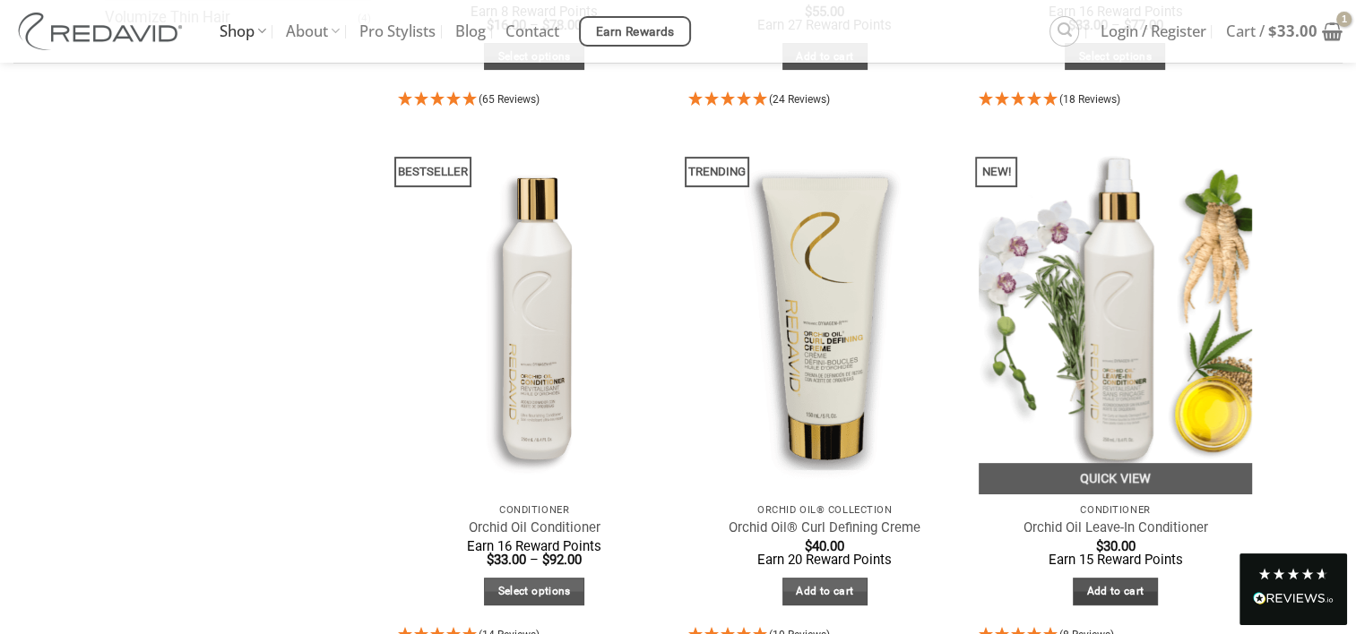
click at [1100, 594] on link "Add to cart" at bounding box center [1115, 592] width 85 height 28
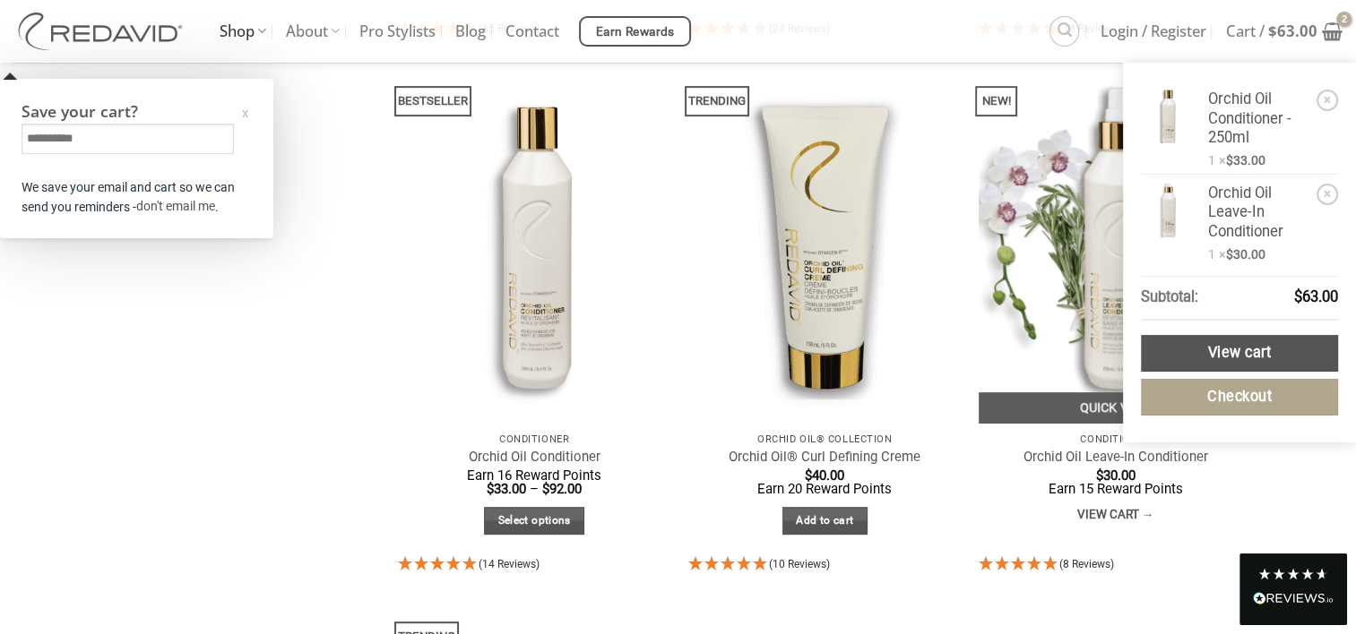
scroll to position [775, 0]
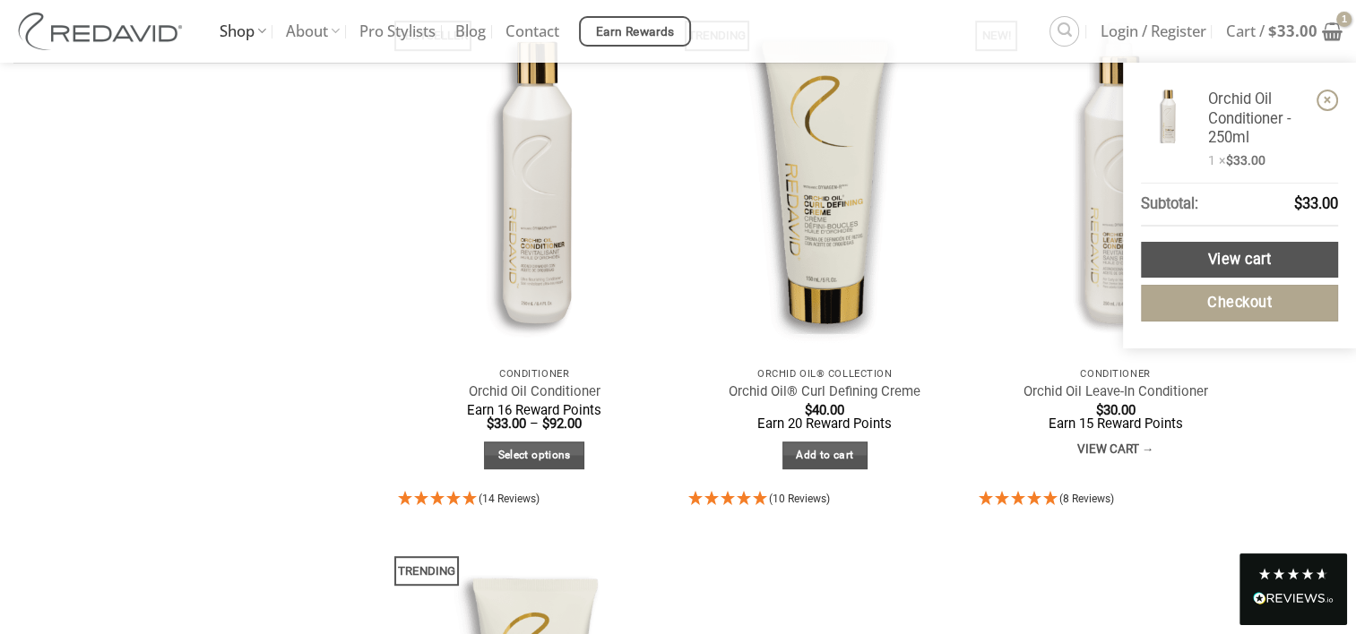
click at [1329, 103] on link "×" at bounding box center [1327, 101] width 22 height 22
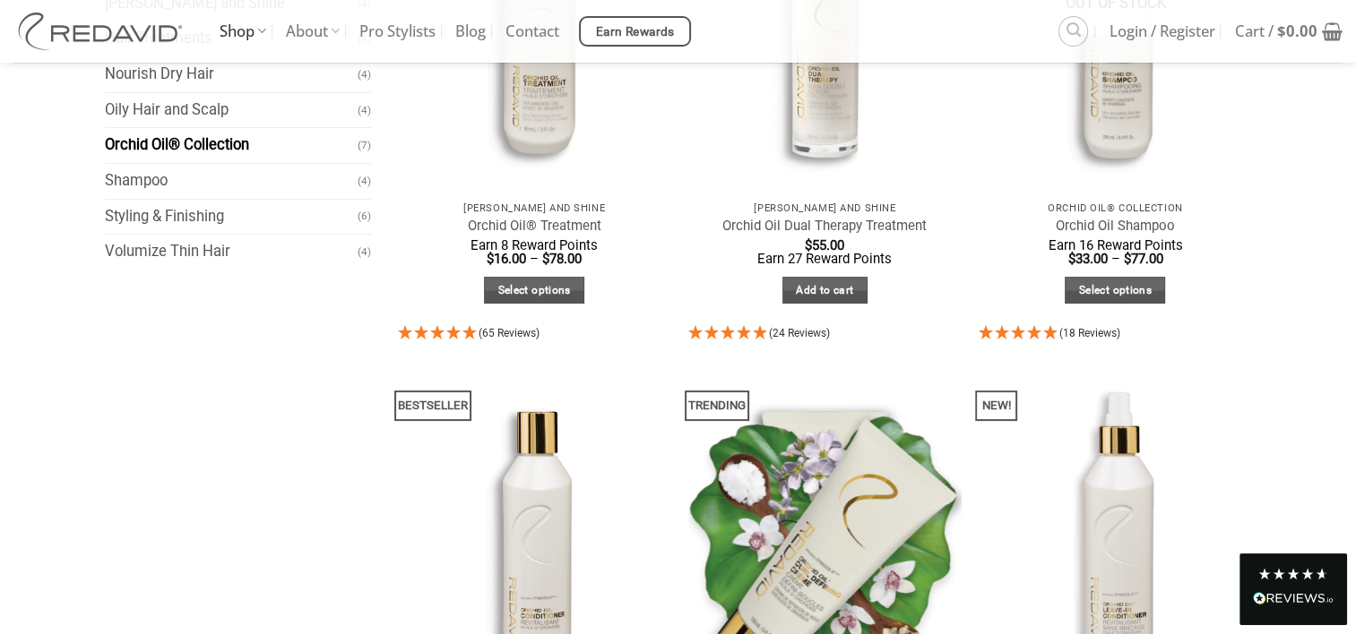
scroll to position [327, 0]
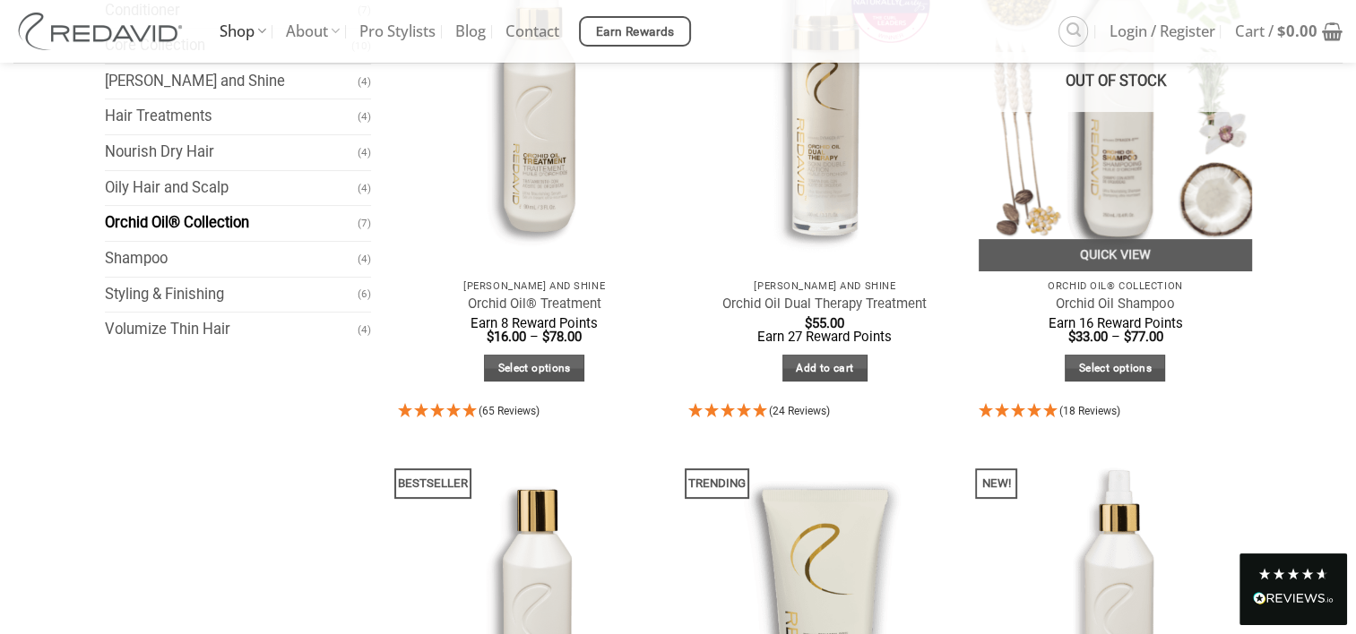
click at [1125, 203] on img "Orchid Oil Shampoo" at bounding box center [1115, 89] width 273 height 364
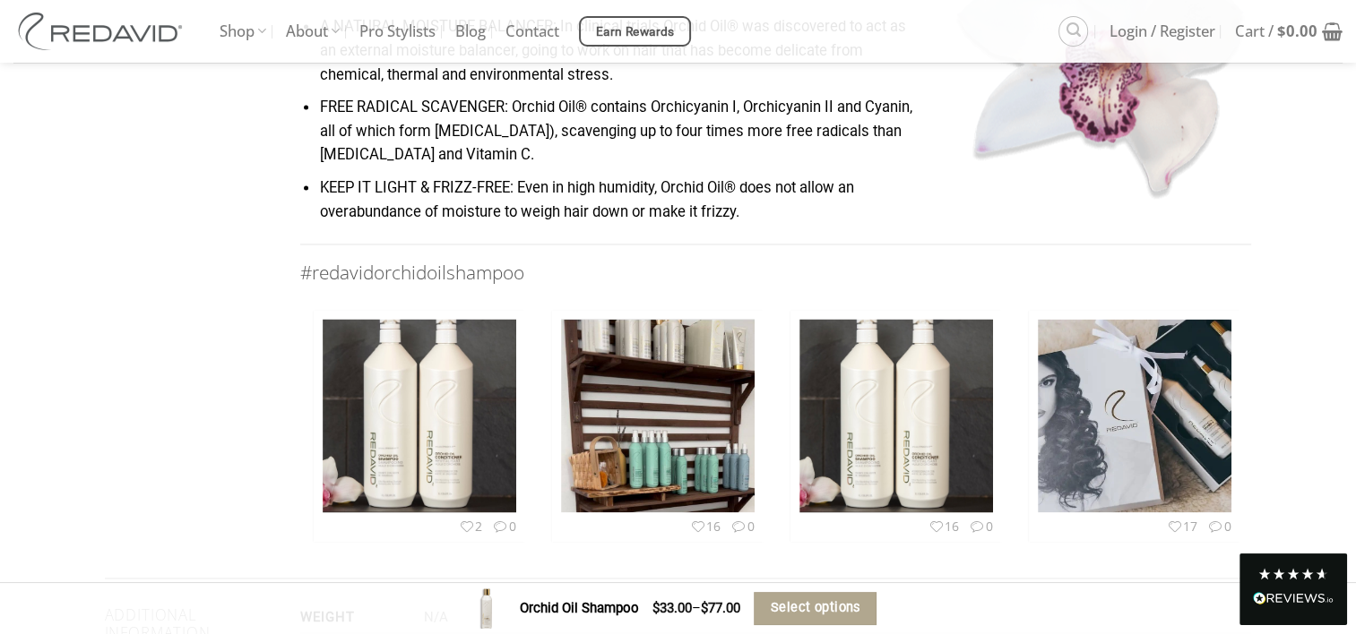
scroll to position [3148, 0]
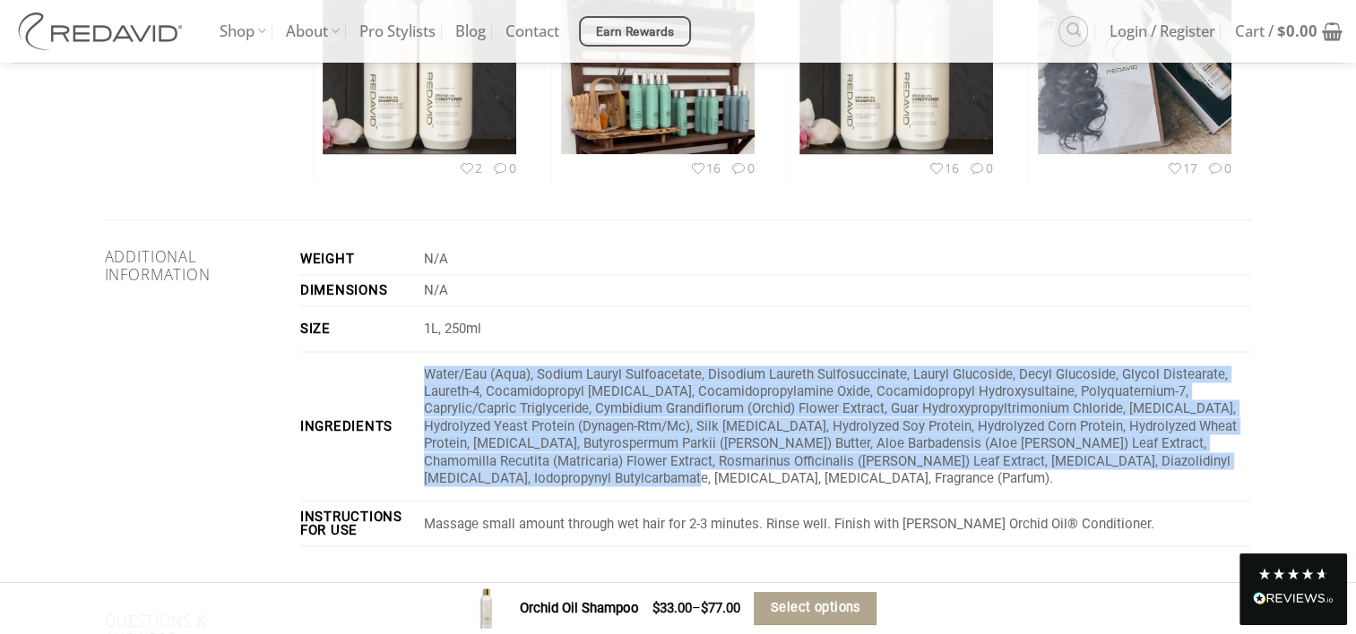
drag, startPoint x: 569, startPoint y: 452, endPoint x: 430, endPoint y: 348, distance: 173.5
click at [430, 366] on p "Water/Eau (Aqua), Sodium Lauryl Sulfoacetate, Disodium Laureth Sulfosuccinate, …" at bounding box center [838, 427] width 828 height 122
copy p "Water/Eau (Aqua), Sodium Lauryl Sulfoacetate, Disodium Laureth Sulfosuccinate, …"
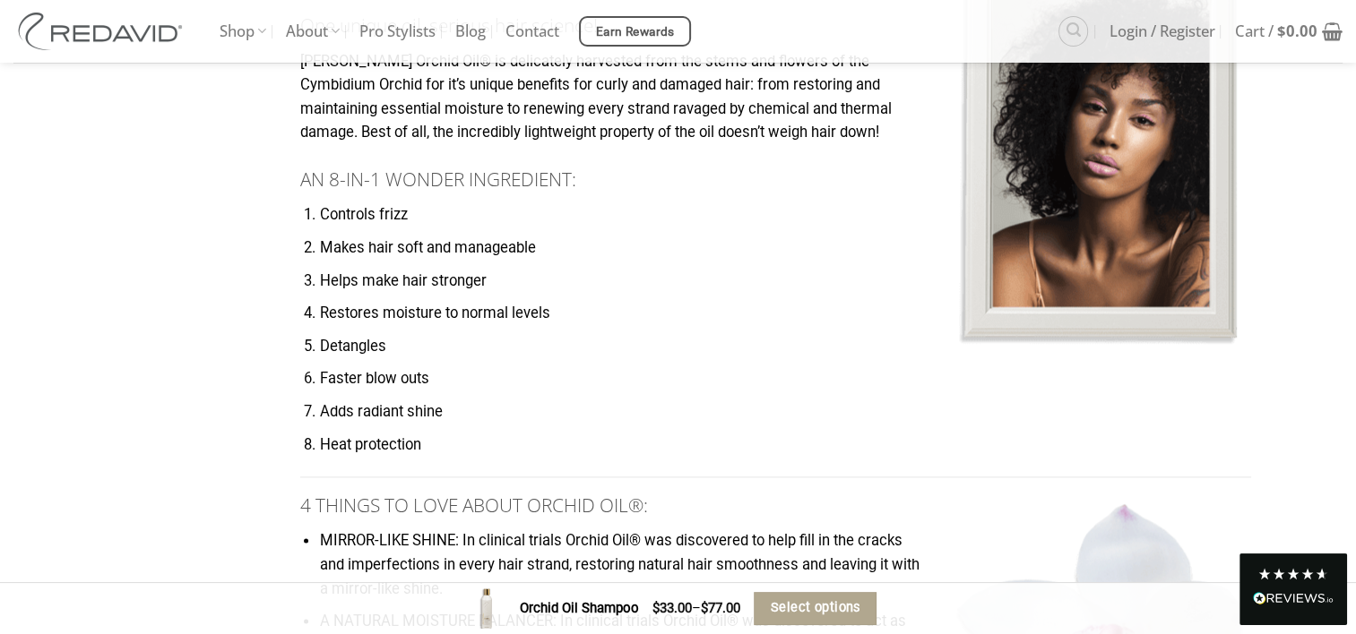
scroll to position [1894, 0]
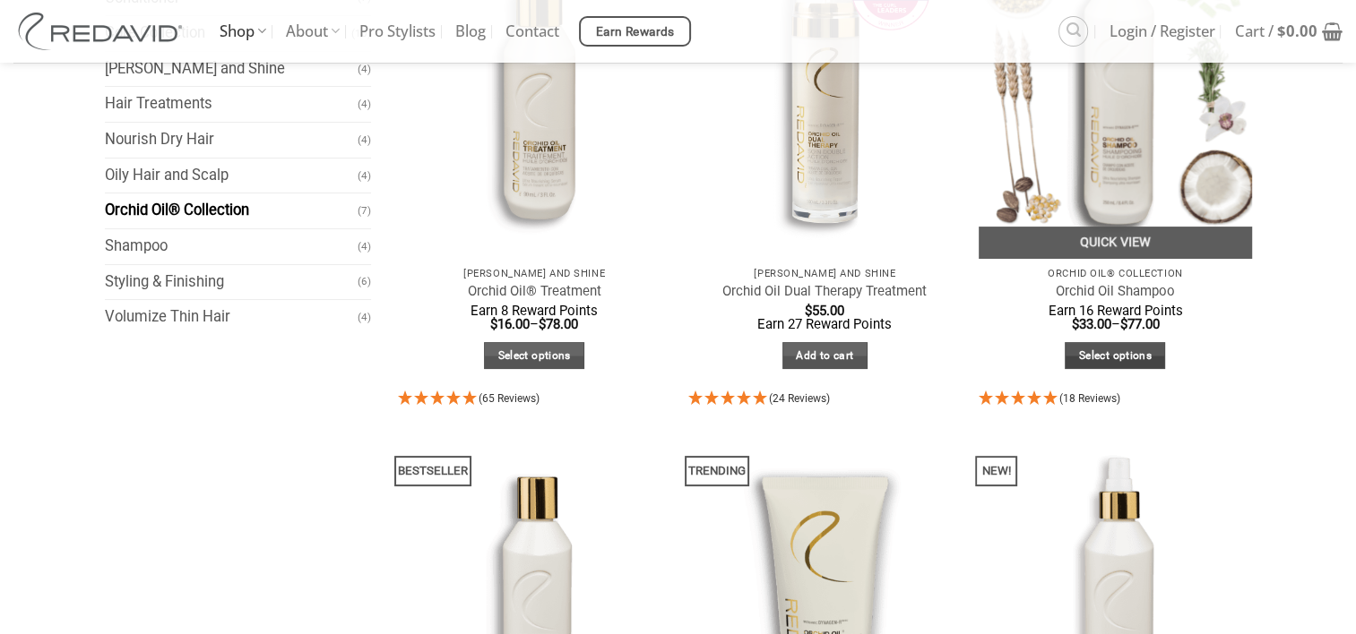
scroll to position [341, 0]
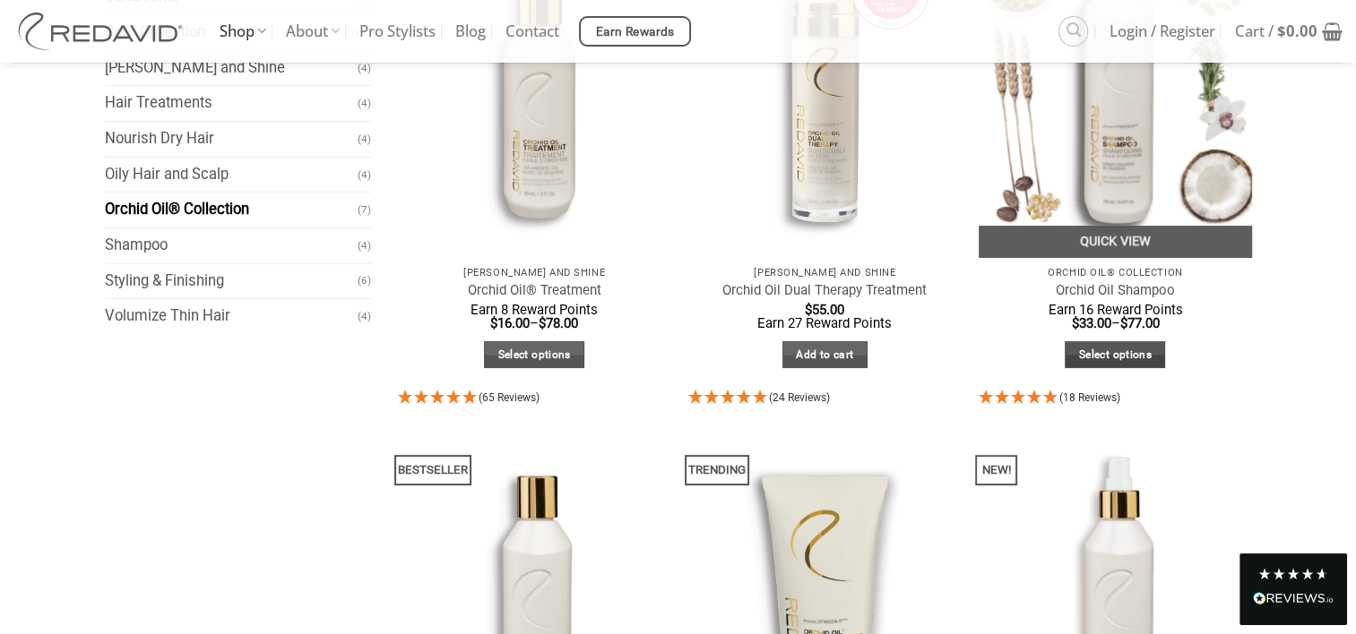
click at [1103, 356] on link "Select options" at bounding box center [1115, 355] width 100 height 28
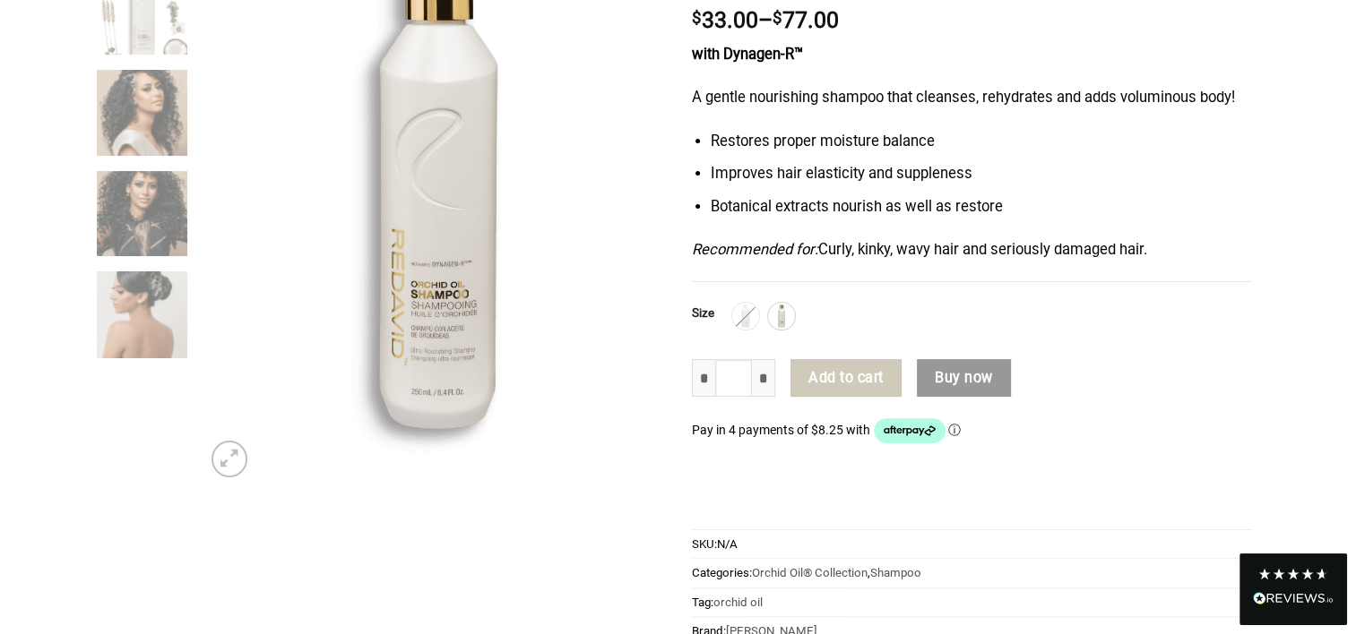
scroll to position [358, 0]
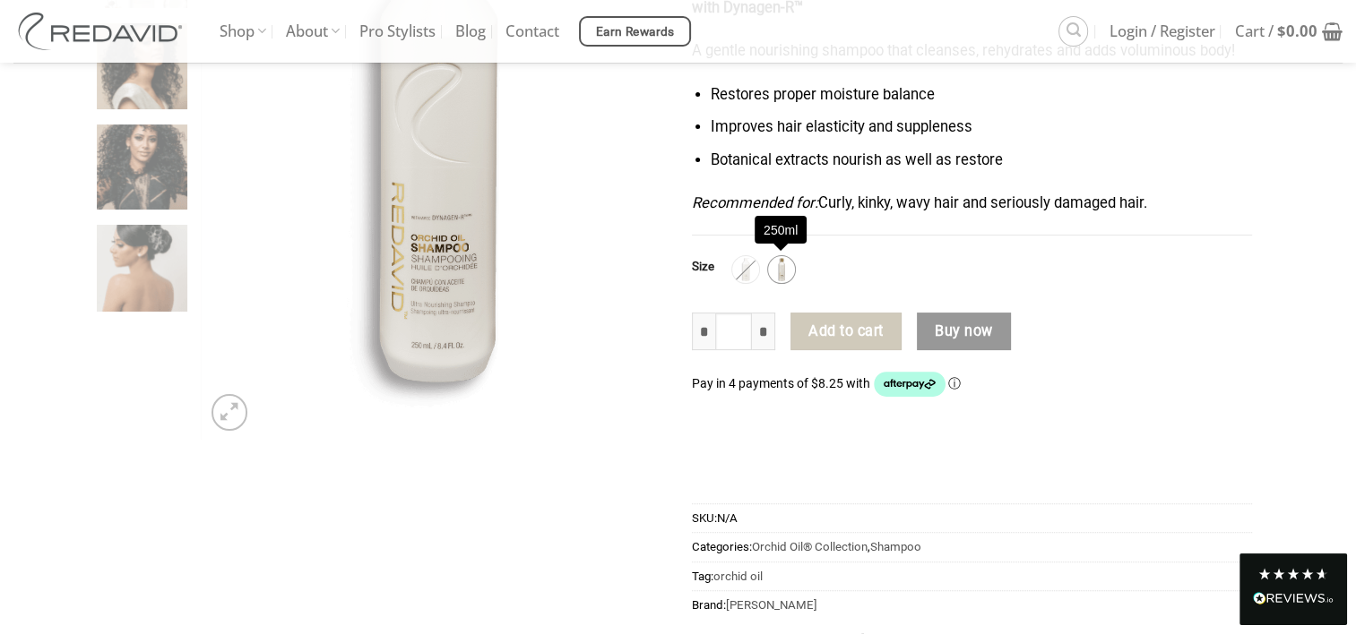
click at [772, 265] on img at bounding box center [781, 269] width 23 height 23
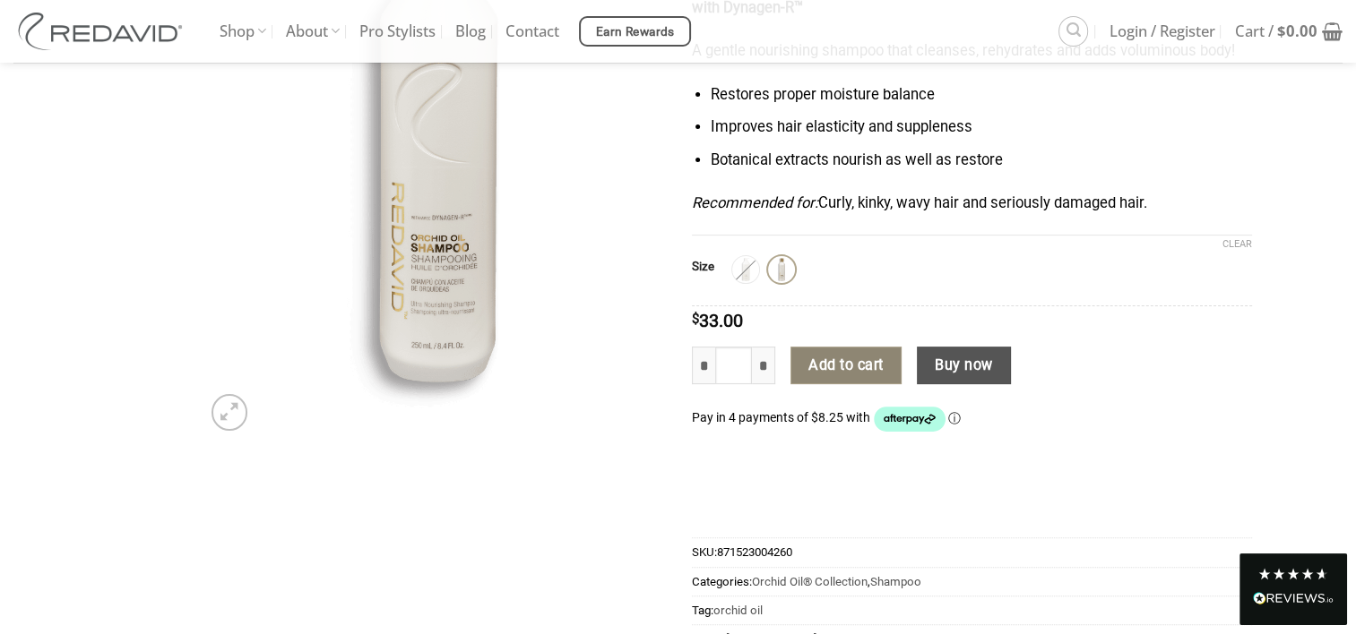
click at [873, 364] on button "Add to cart" at bounding box center [845, 366] width 111 height 38
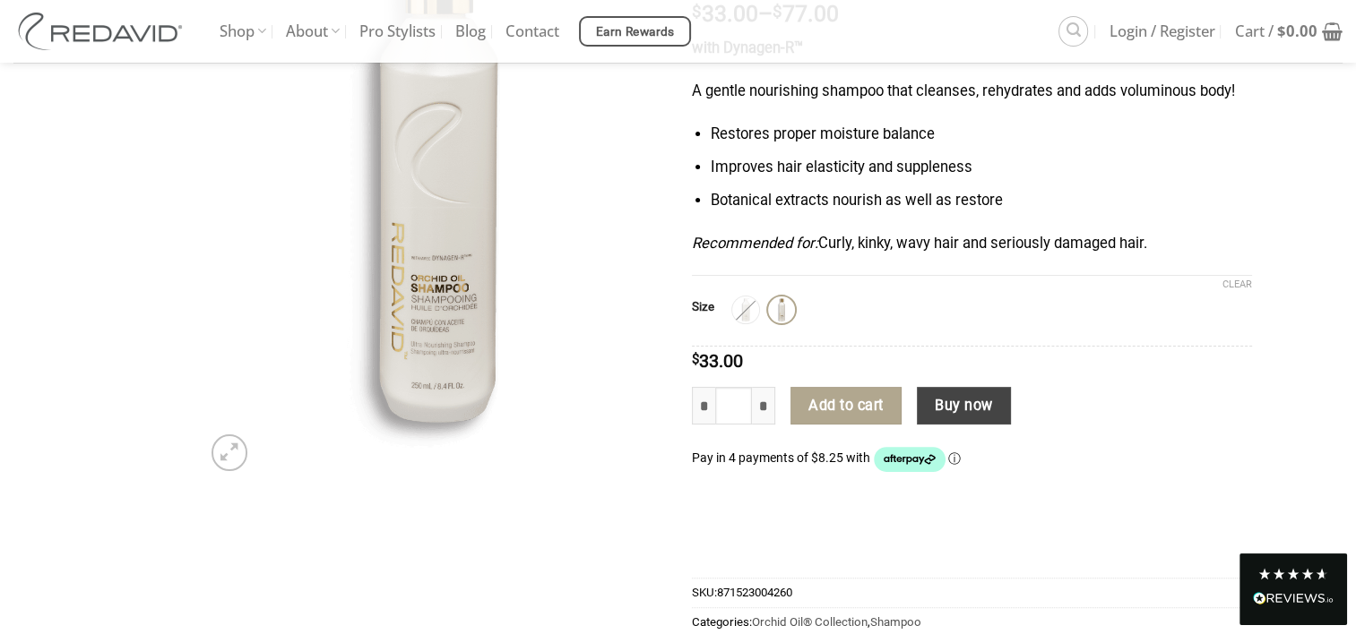
click at [946, 410] on button "Buy now" at bounding box center [964, 406] width 94 height 38
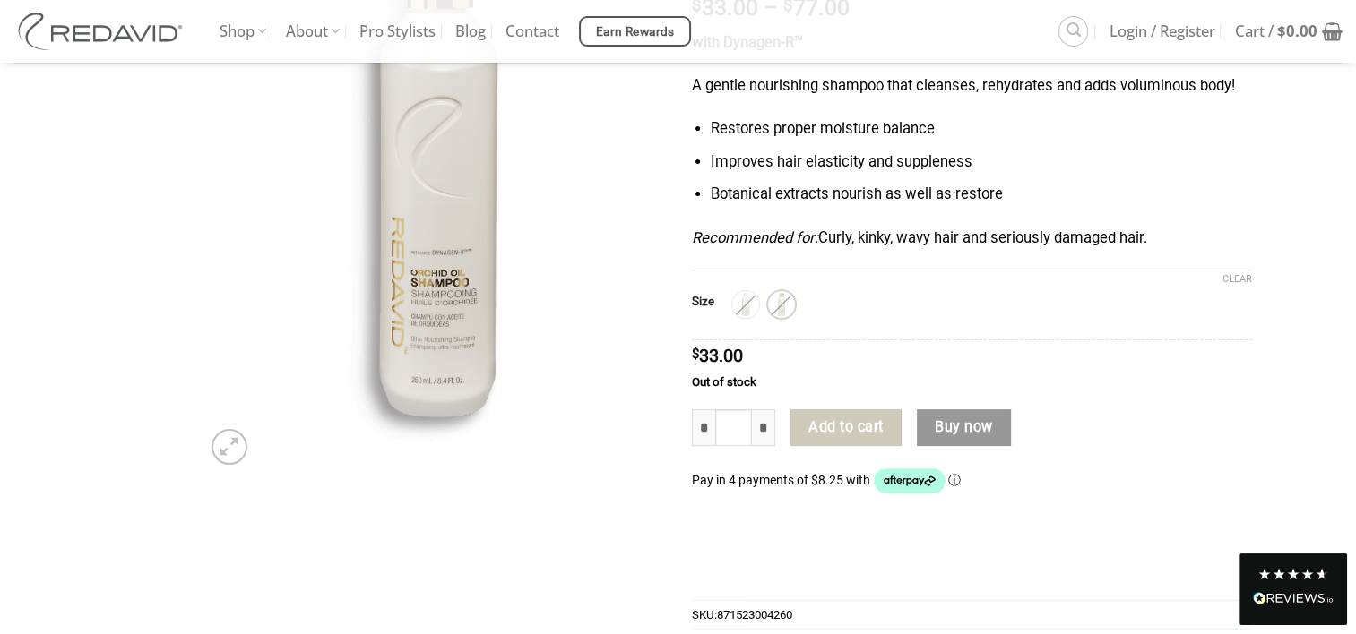
scroll to position [358, 0]
click at [82, 27] on img at bounding box center [102, 32] width 179 height 38
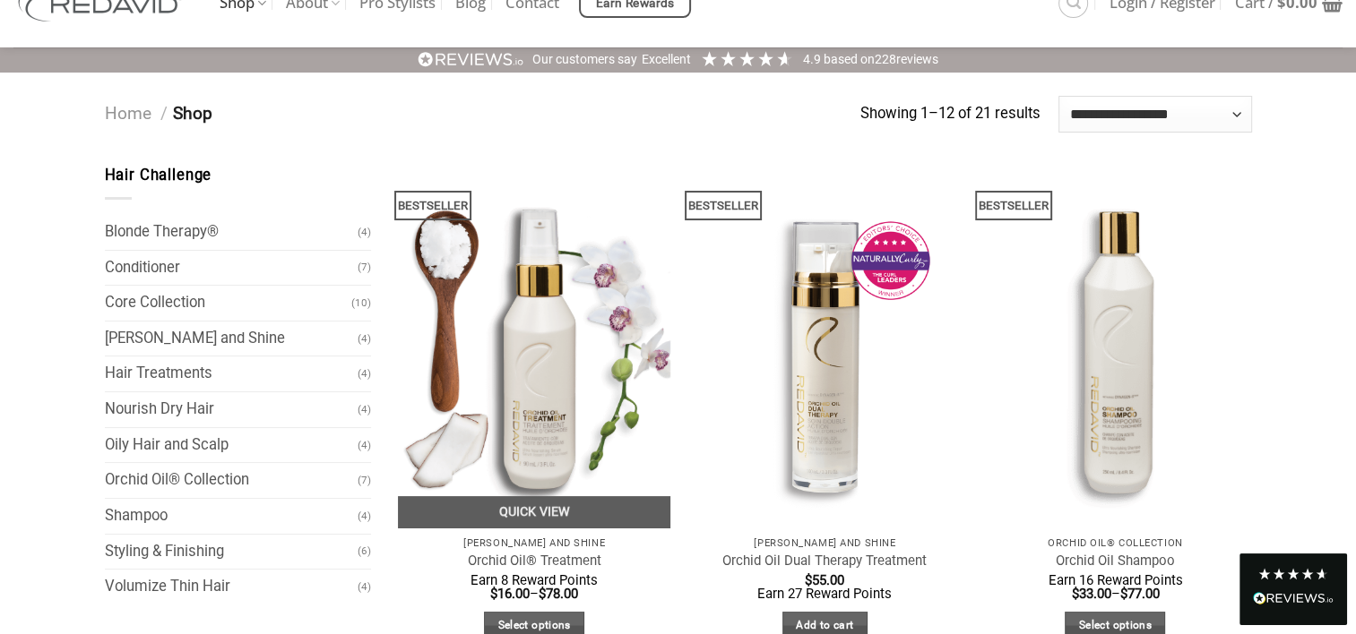
scroll to position [90, 0]
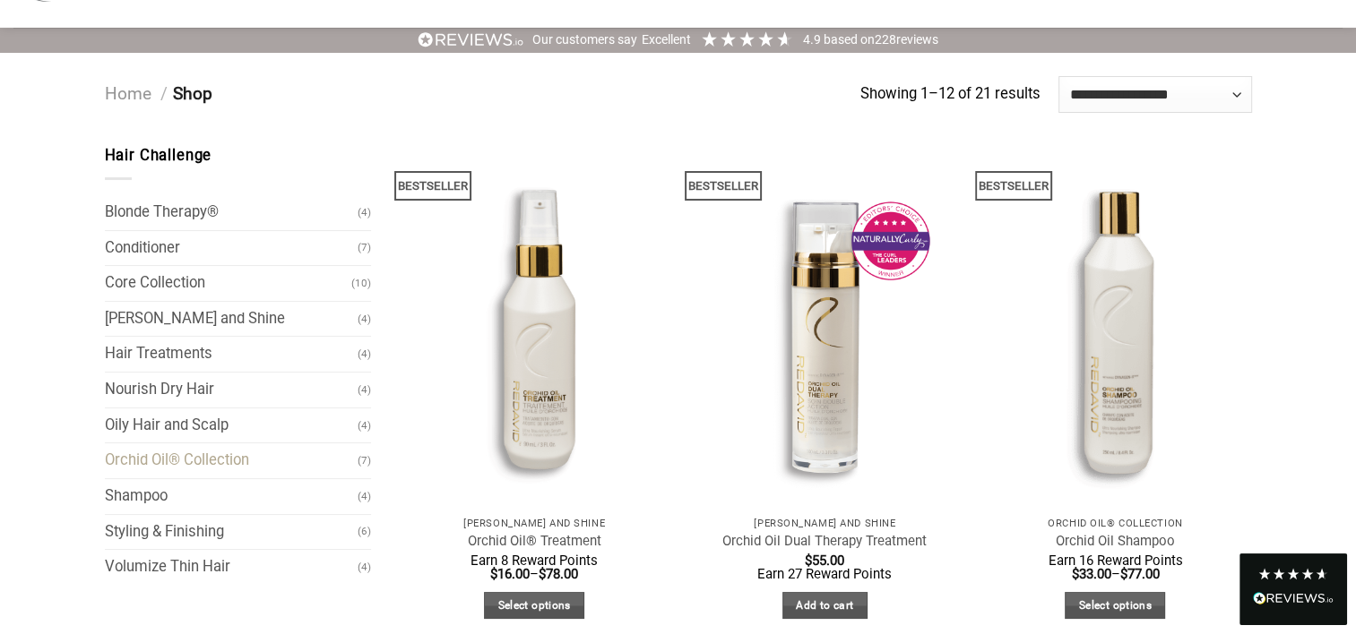
click at [235, 463] on link "Orchid Oil® Collection" at bounding box center [232, 461] width 254 height 35
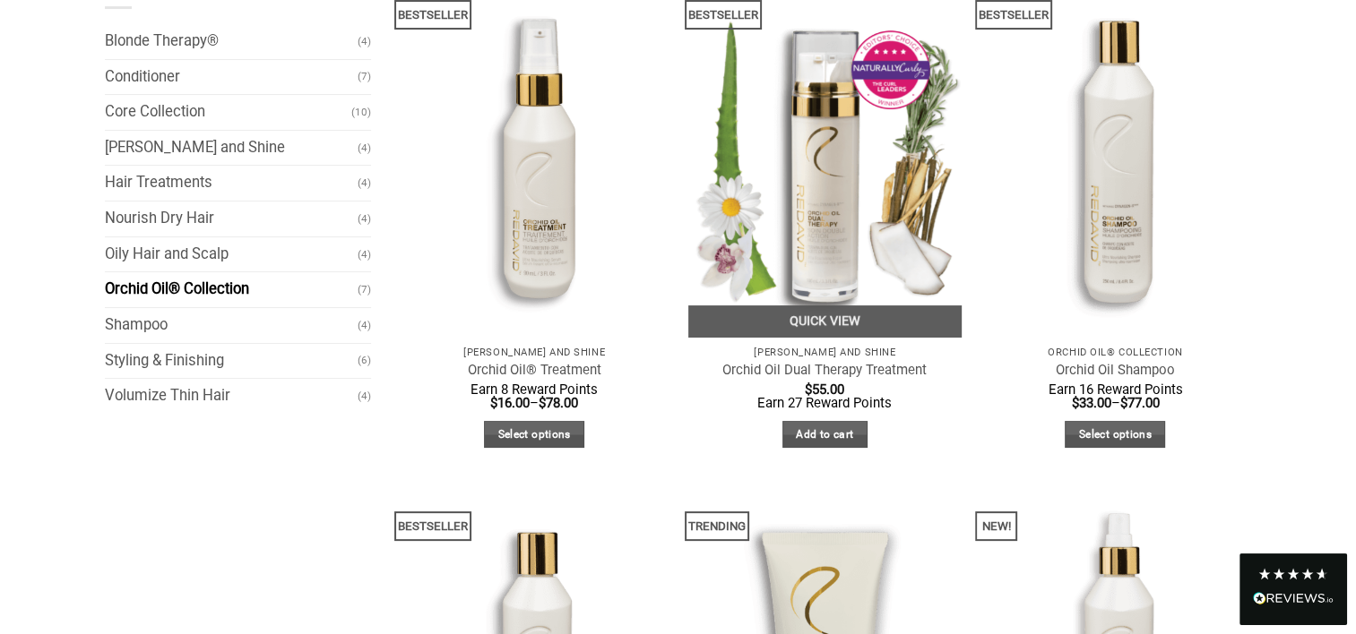
scroll to position [269, 0]
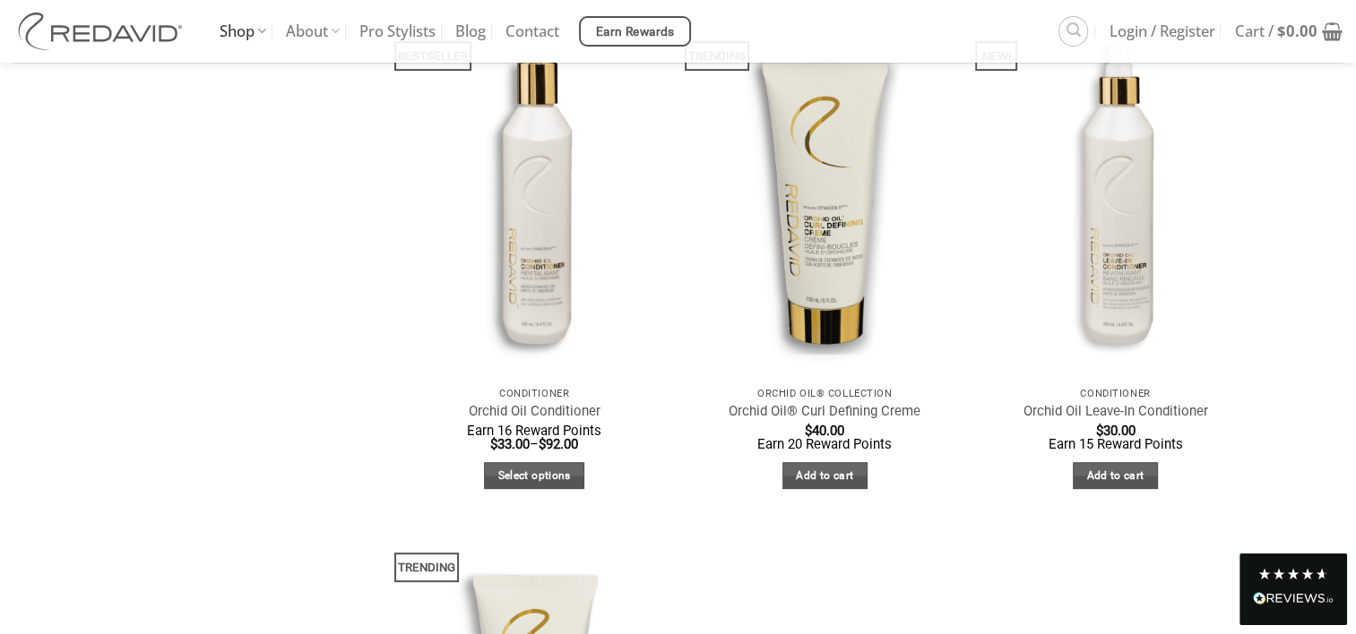
scroll to position [627, 0]
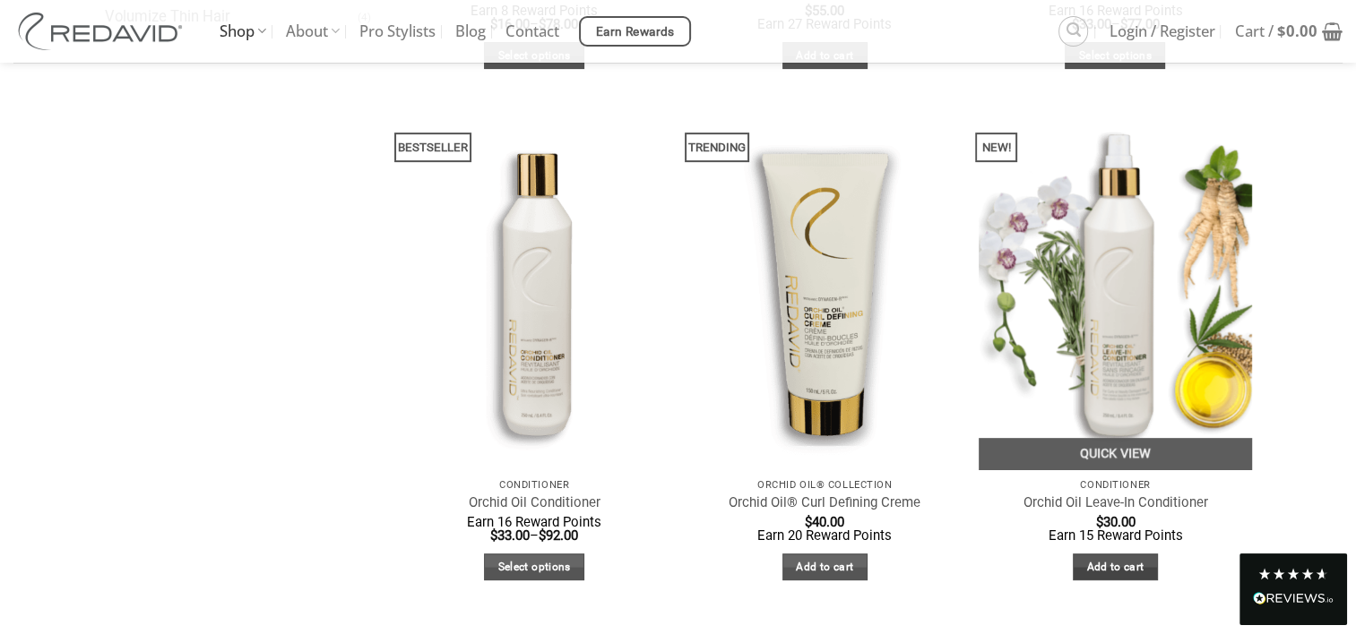
click at [1090, 571] on link "Add to cart" at bounding box center [1115, 568] width 85 height 28
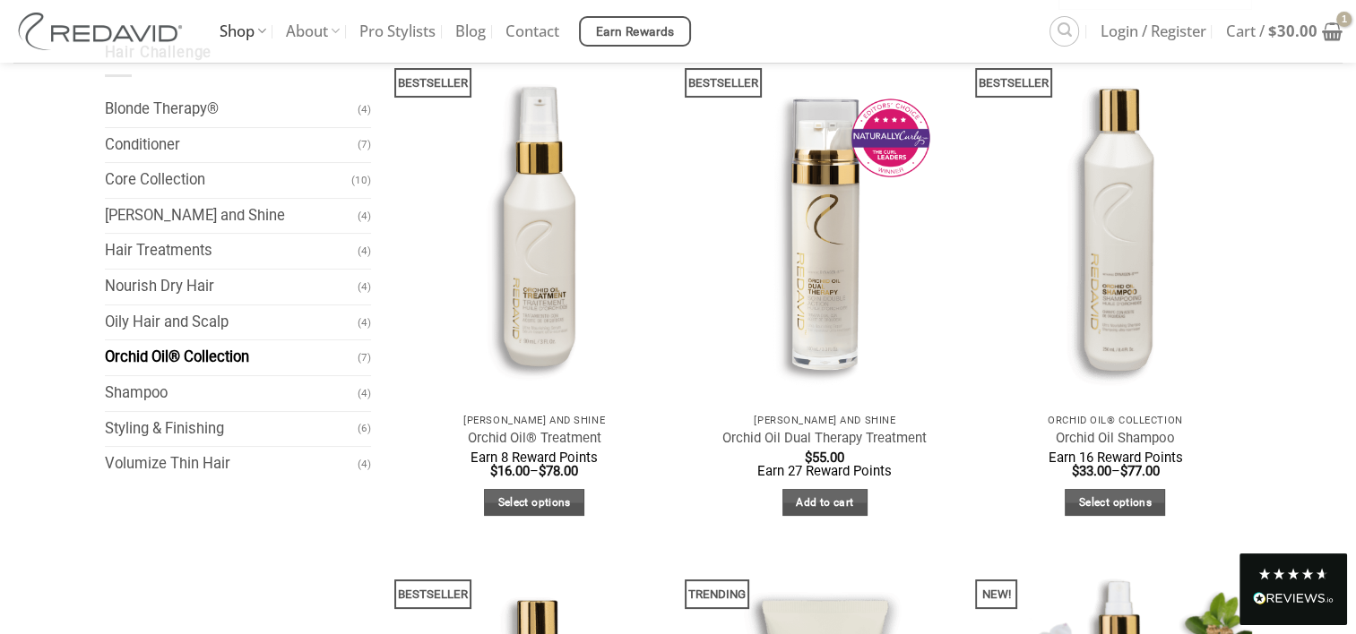
scroll to position [179, 0]
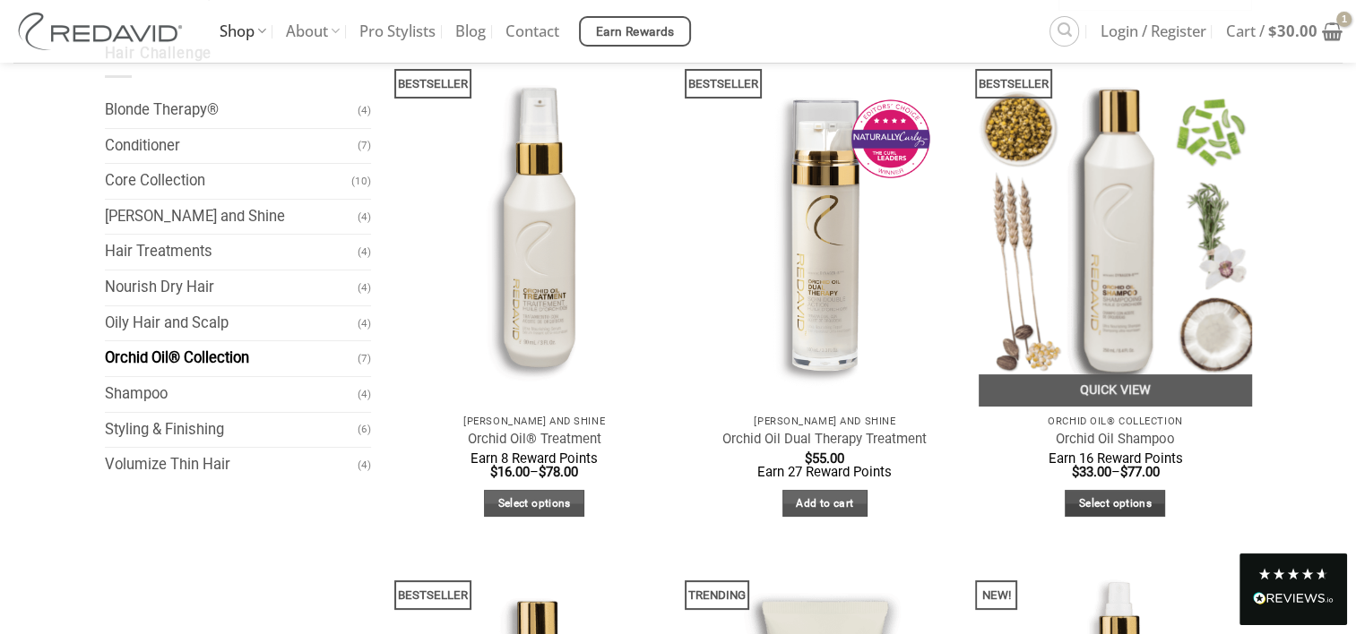
click at [1094, 498] on link "Select options" at bounding box center [1115, 504] width 100 height 28
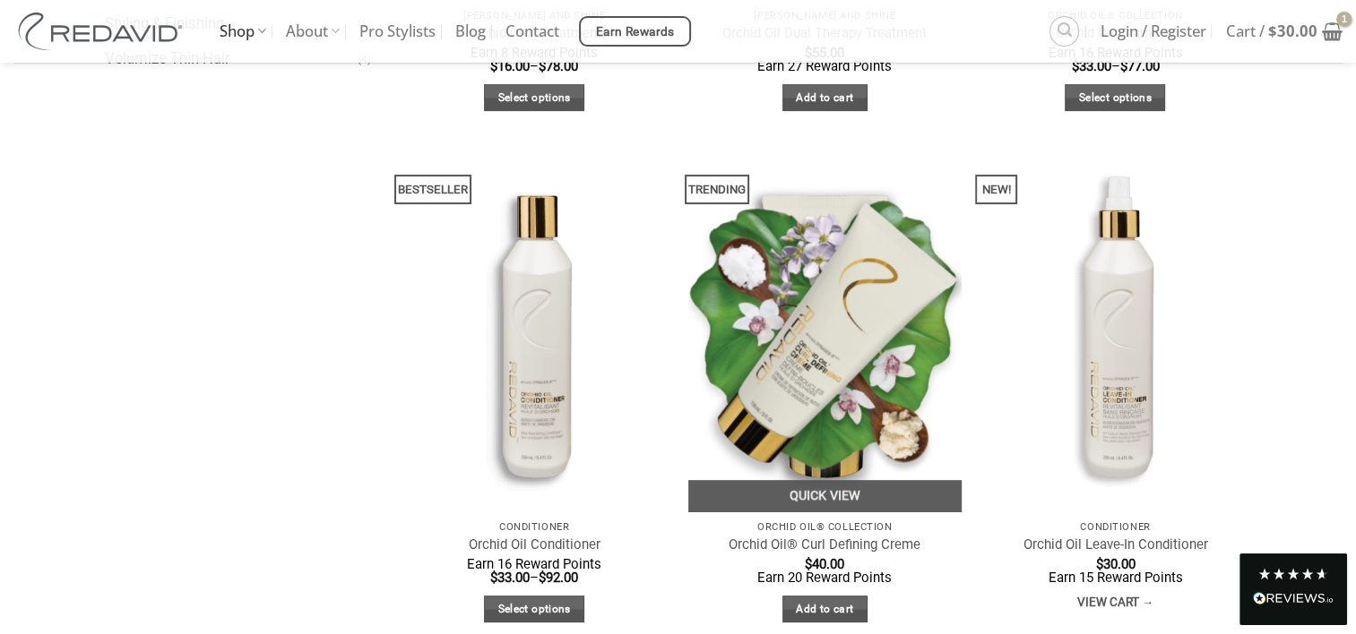
scroll to position [760, 0]
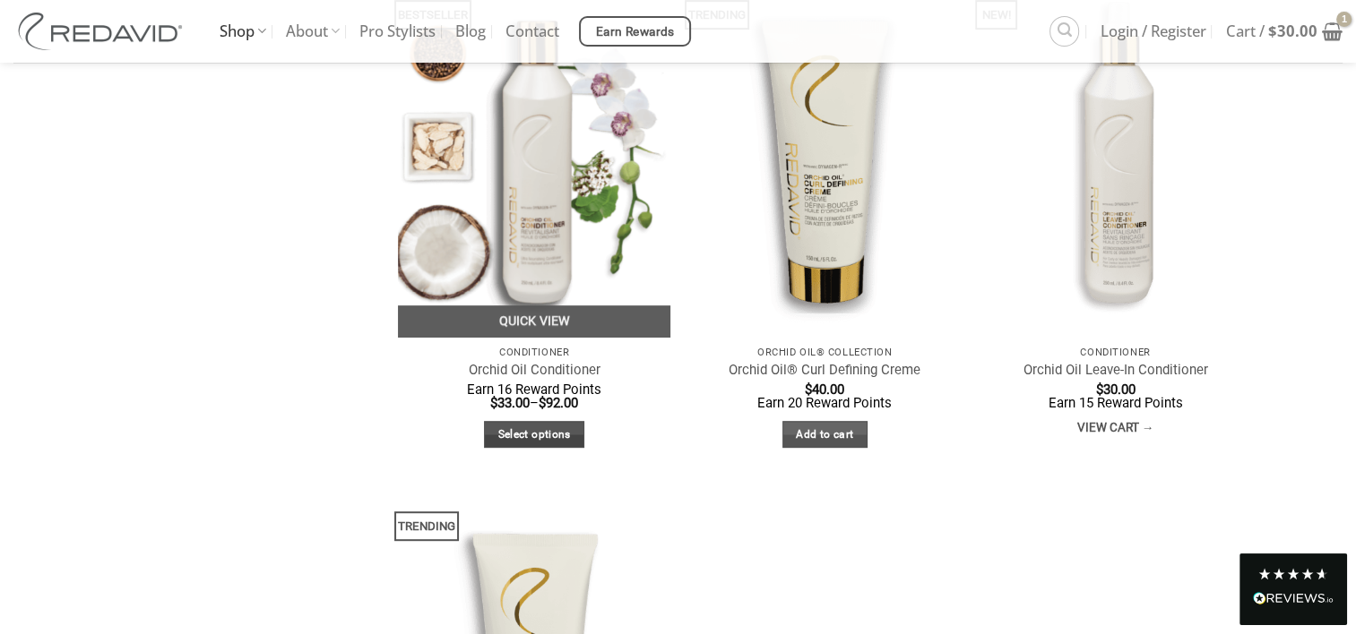
click at [527, 433] on link "Select options" at bounding box center [534, 435] width 100 height 28
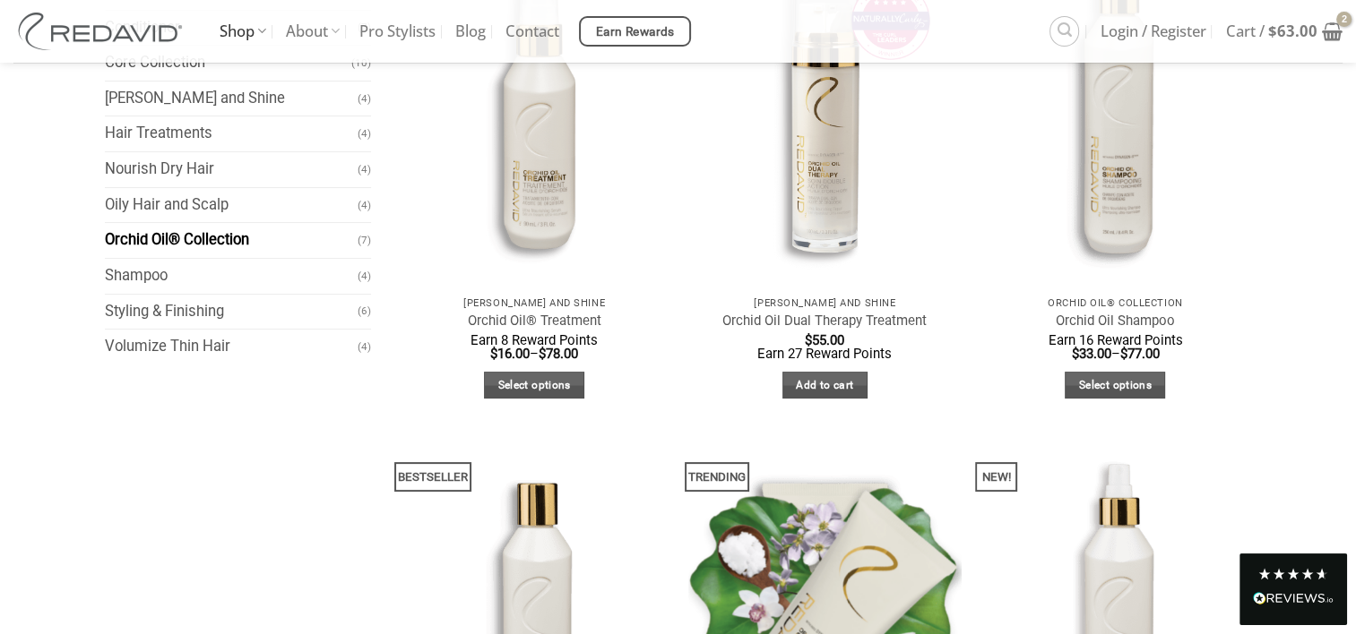
scroll to position [133, 0]
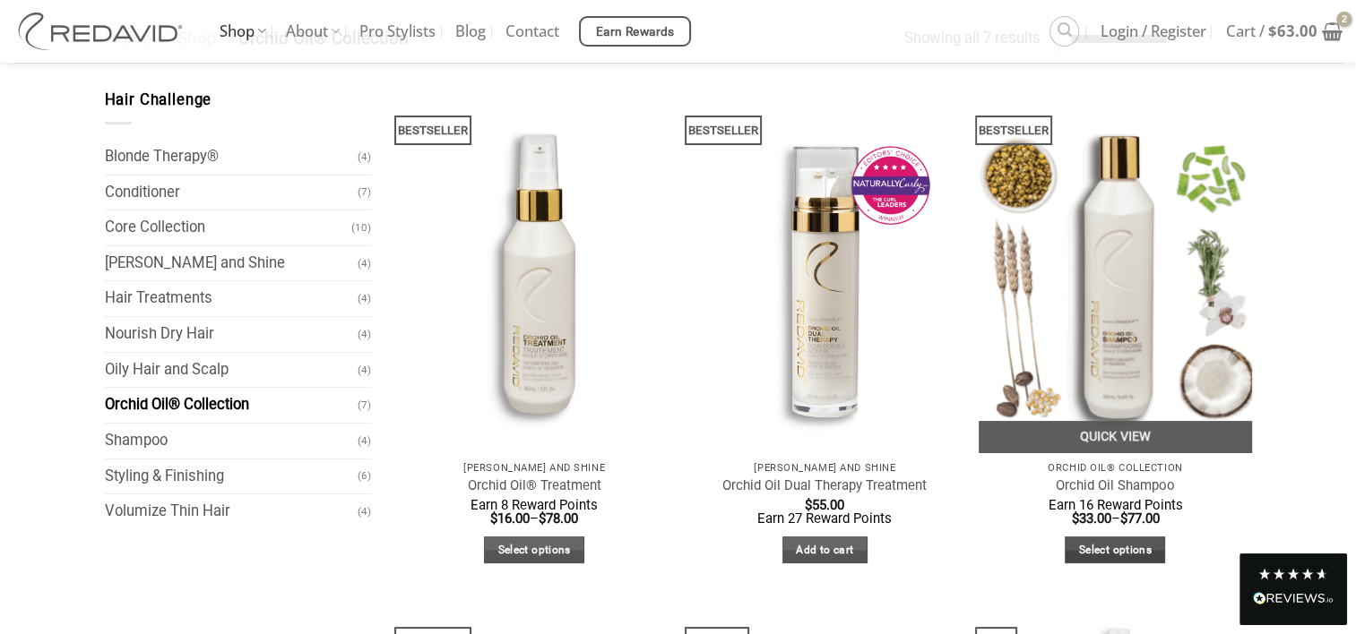
click at [1101, 549] on link "Select options" at bounding box center [1115, 551] width 100 height 28
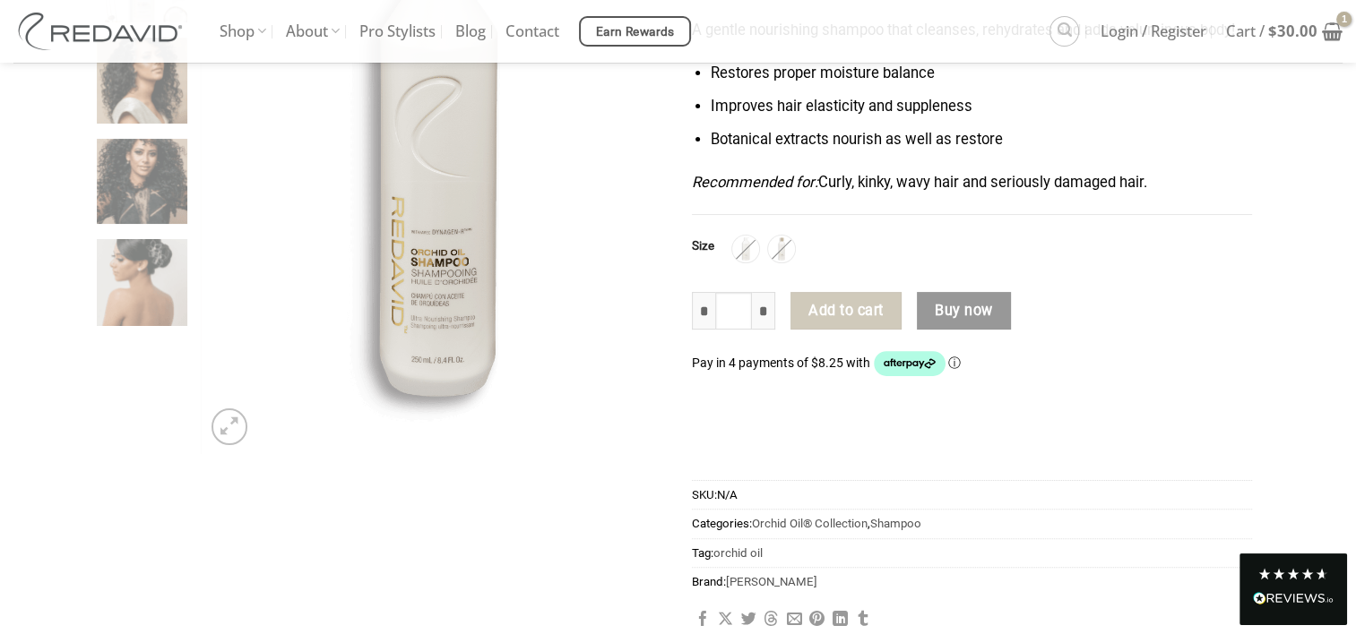
scroll to position [358, 0]
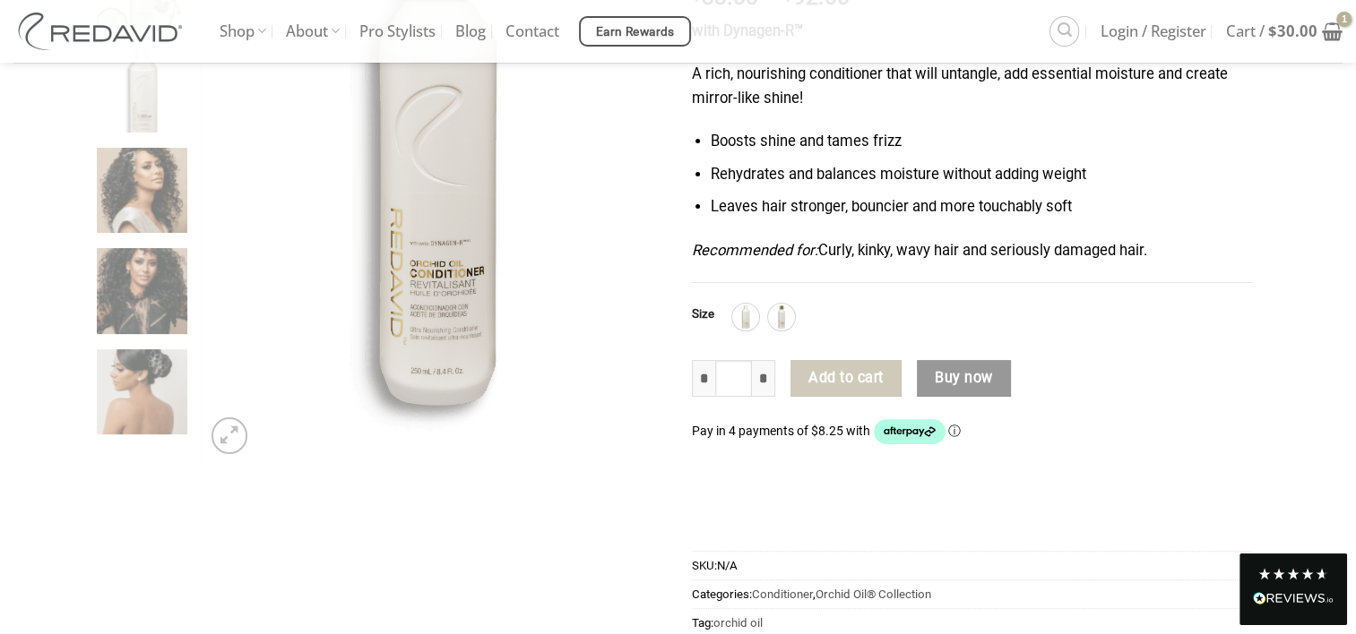
scroll to position [358, 0]
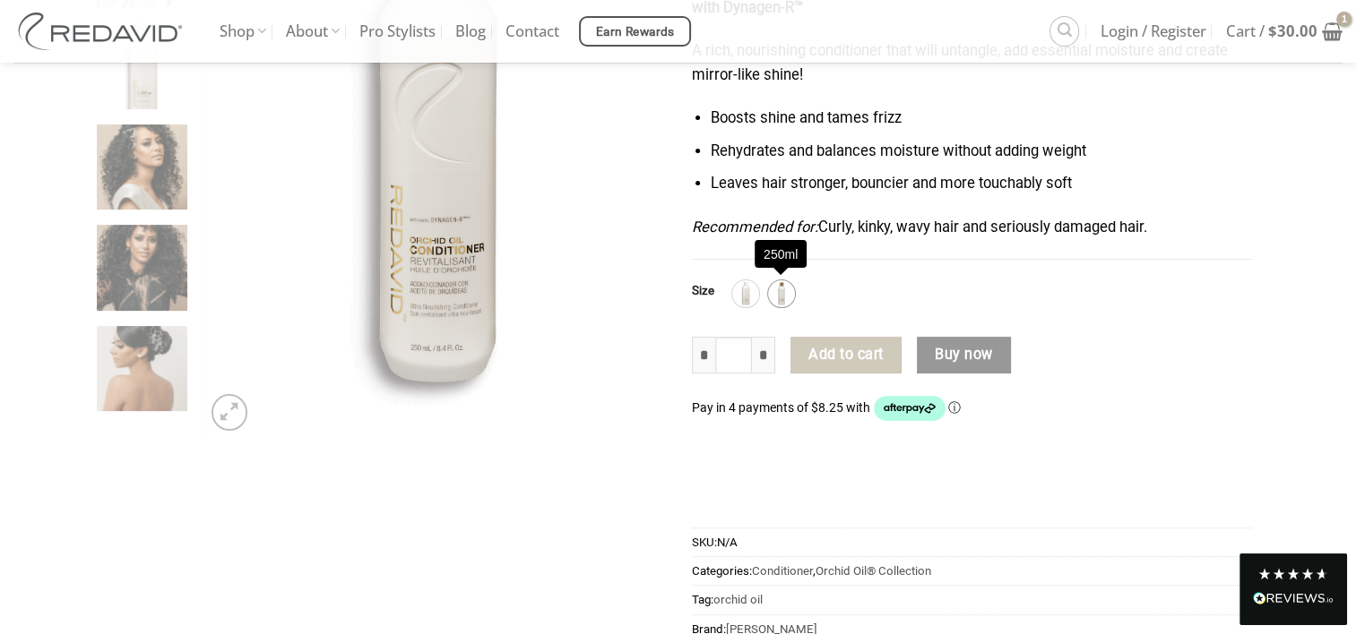
click at [779, 290] on img at bounding box center [781, 293] width 23 height 23
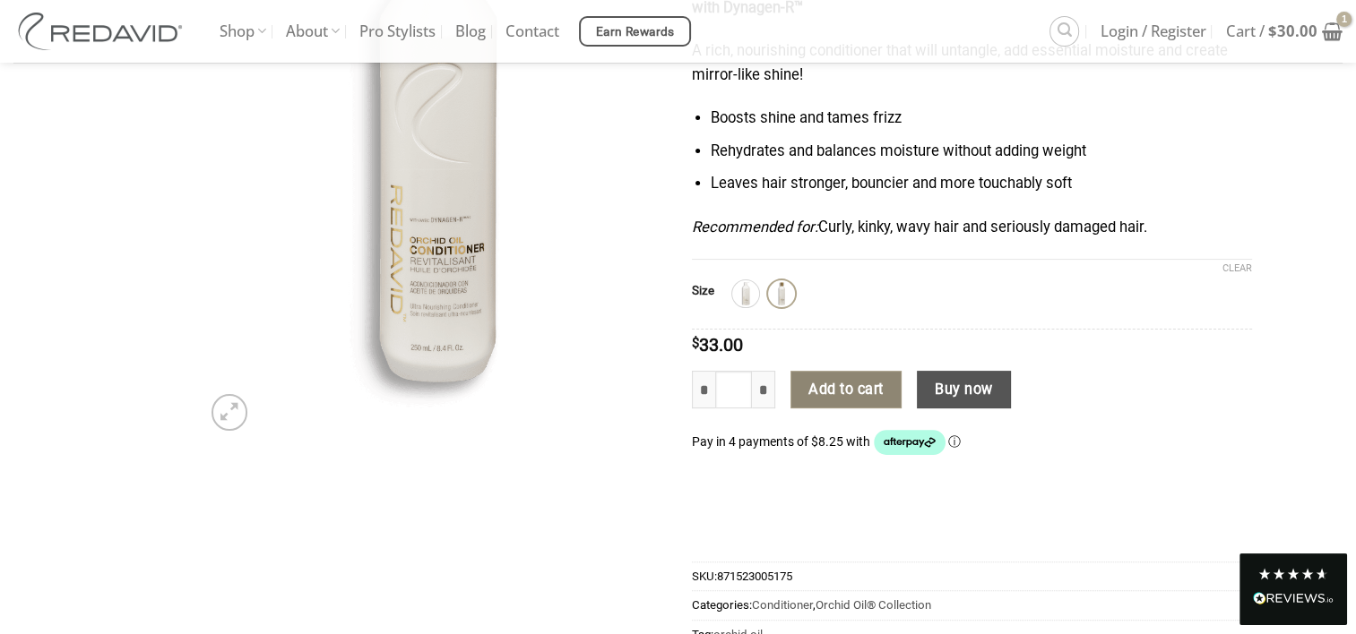
click at [844, 393] on button "Add to cart" at bounding box center [845, 390] width 111 height 38
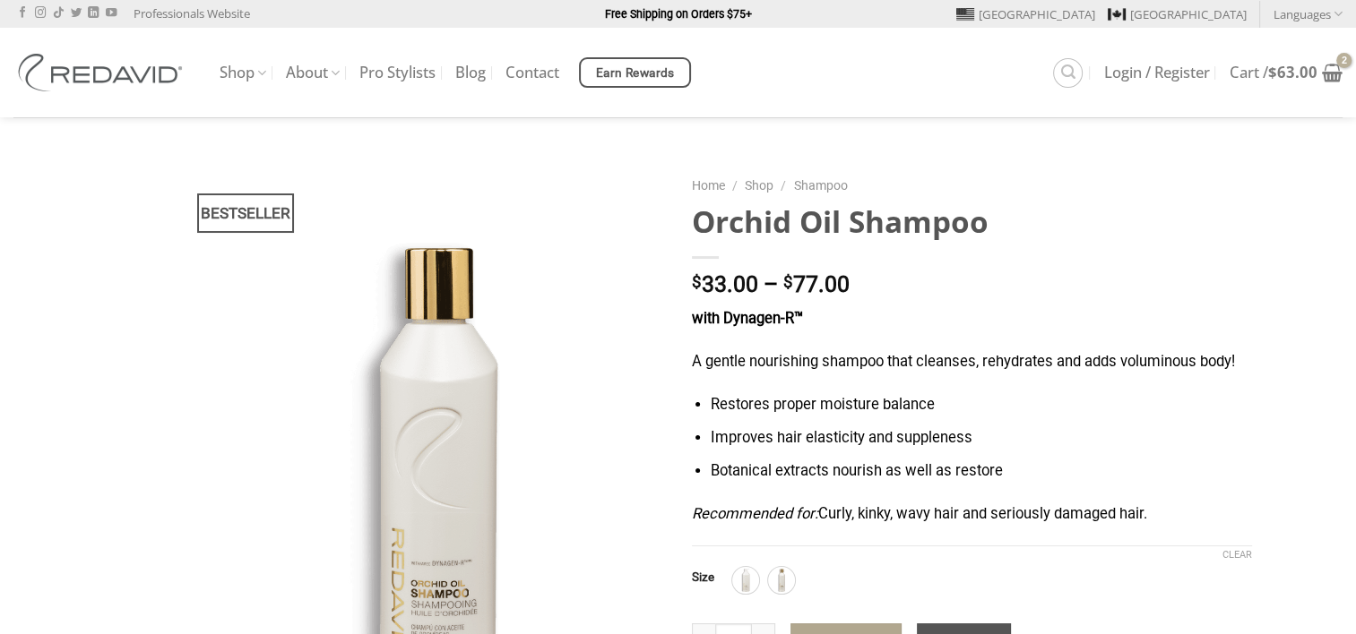
click at [1110, 351] on p "A gentle nourishing shampoo that cleanses, rehydrates and adds voluminous body!" at bounding box center [972, 362] width 560 height 24
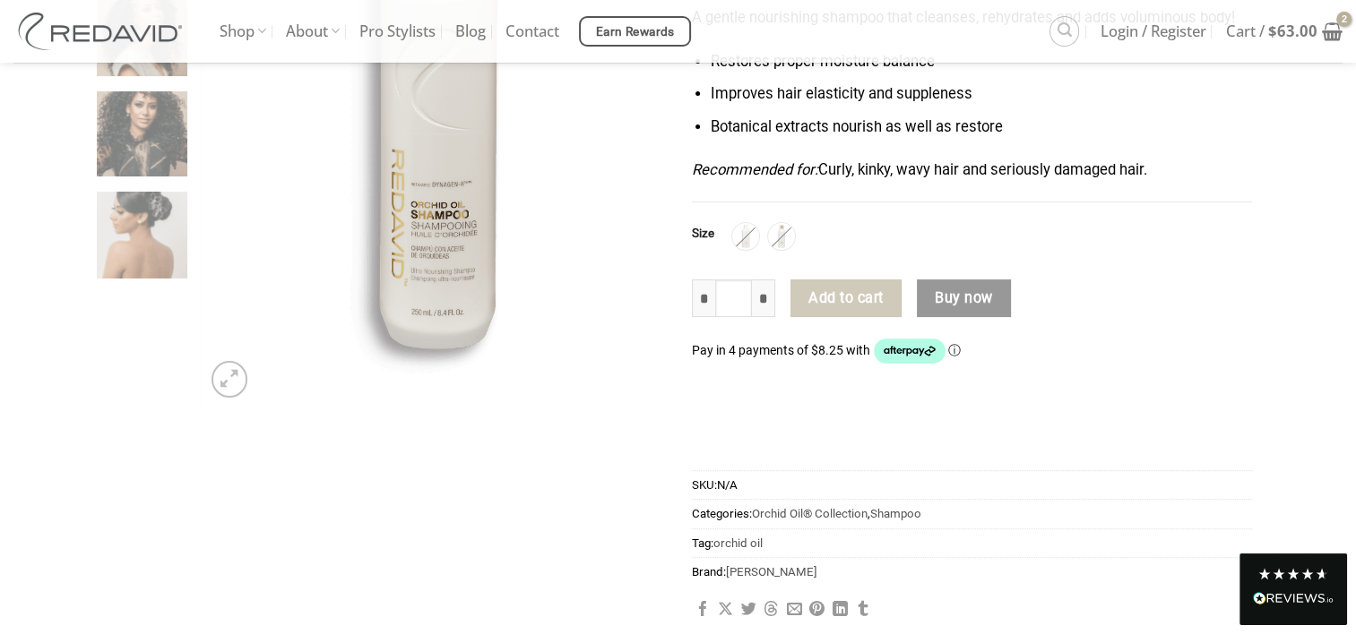
scroll to position [269, 0]
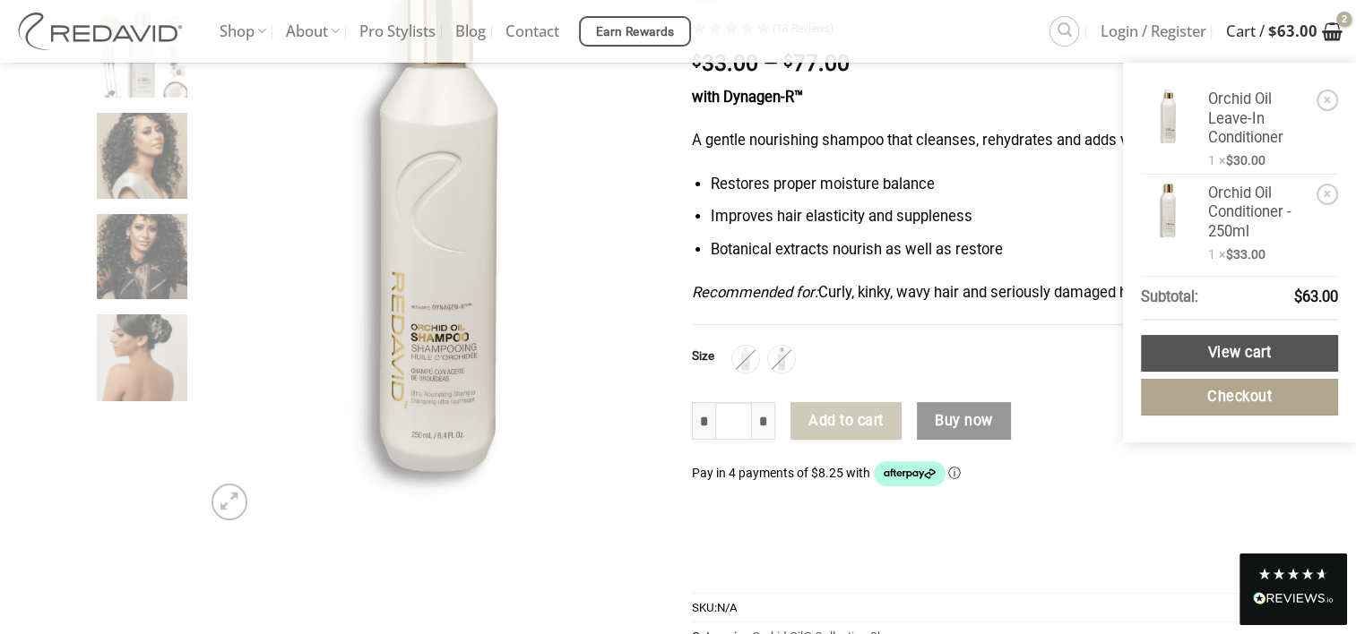
click at [1327, 32] on icon at bounding box center [1332, 32] width 21 height 22
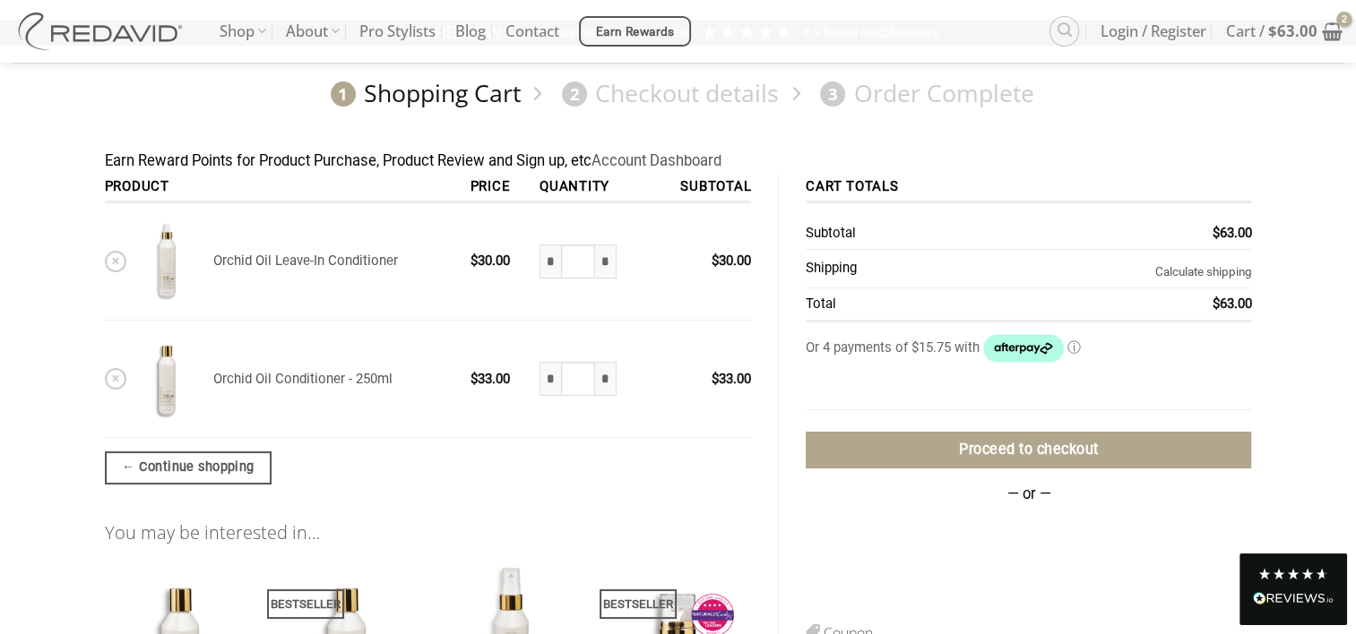
scroll to position [90, 0]
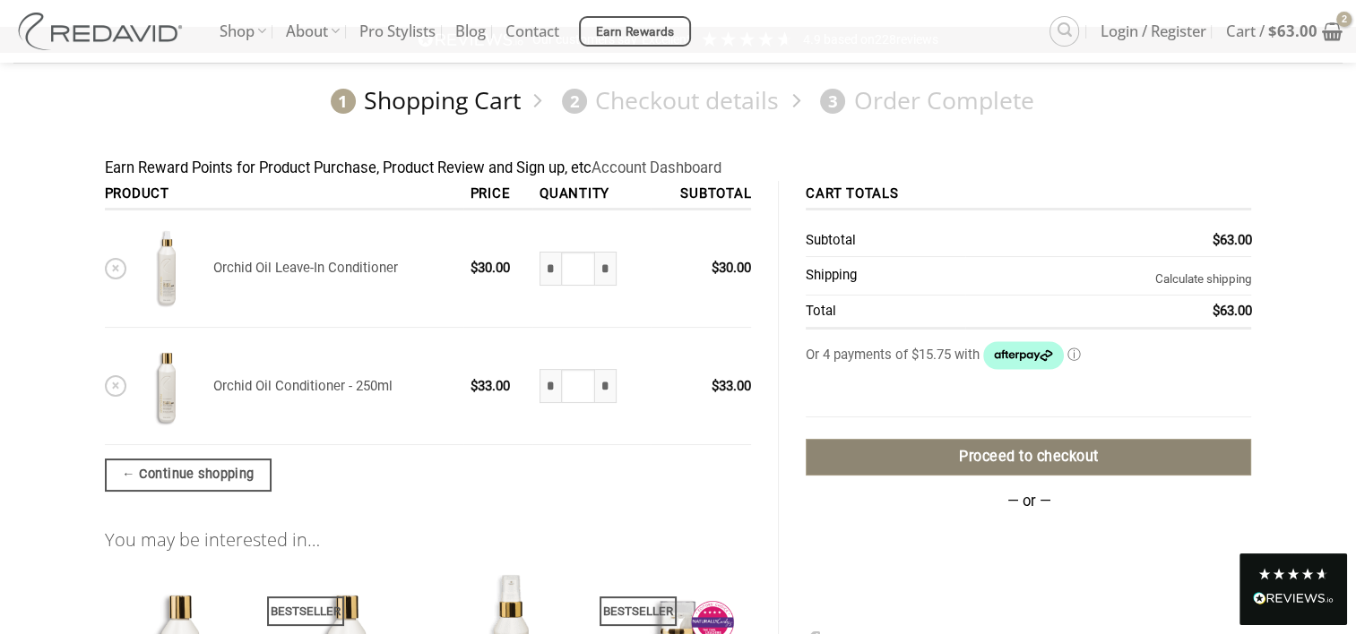
click at [879, 457] on link "Proceed to checkout" at bounding box center [1028, 457] width 445 height 37
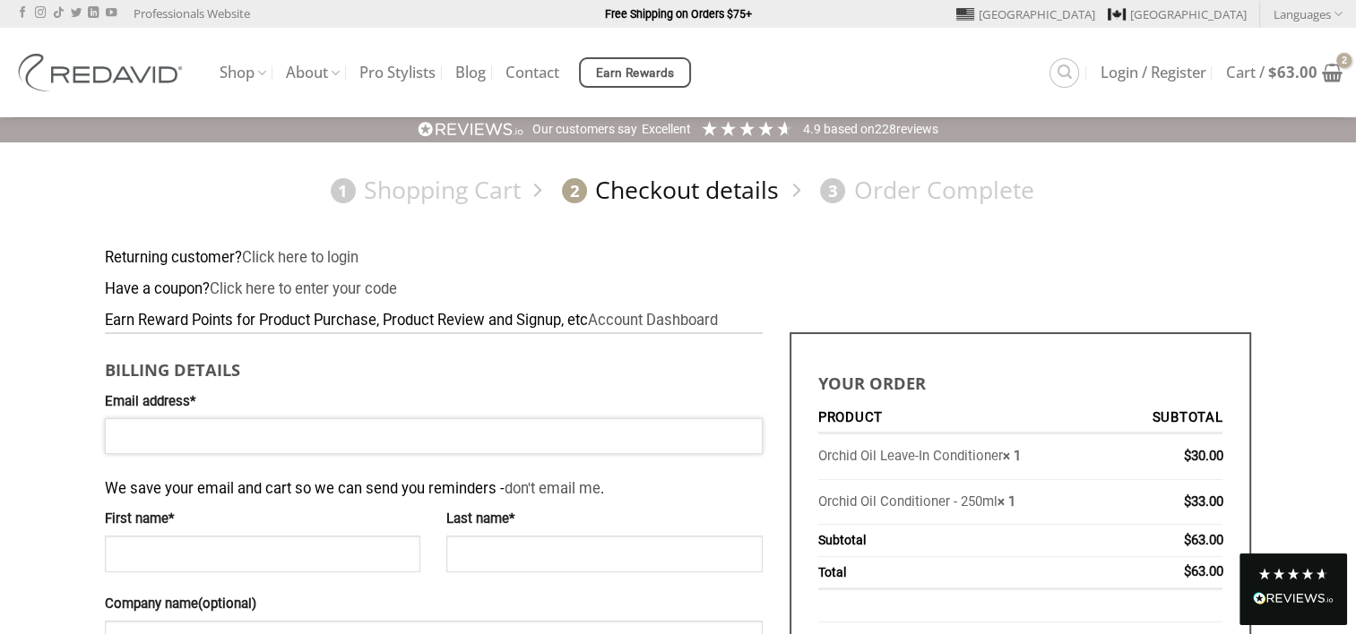
click at [258, 444] on input "Email address *" at bounding box center [434, 437] width 658 height 36
type input "**********"
type input "*****"
type input "*******"
type input "**********"
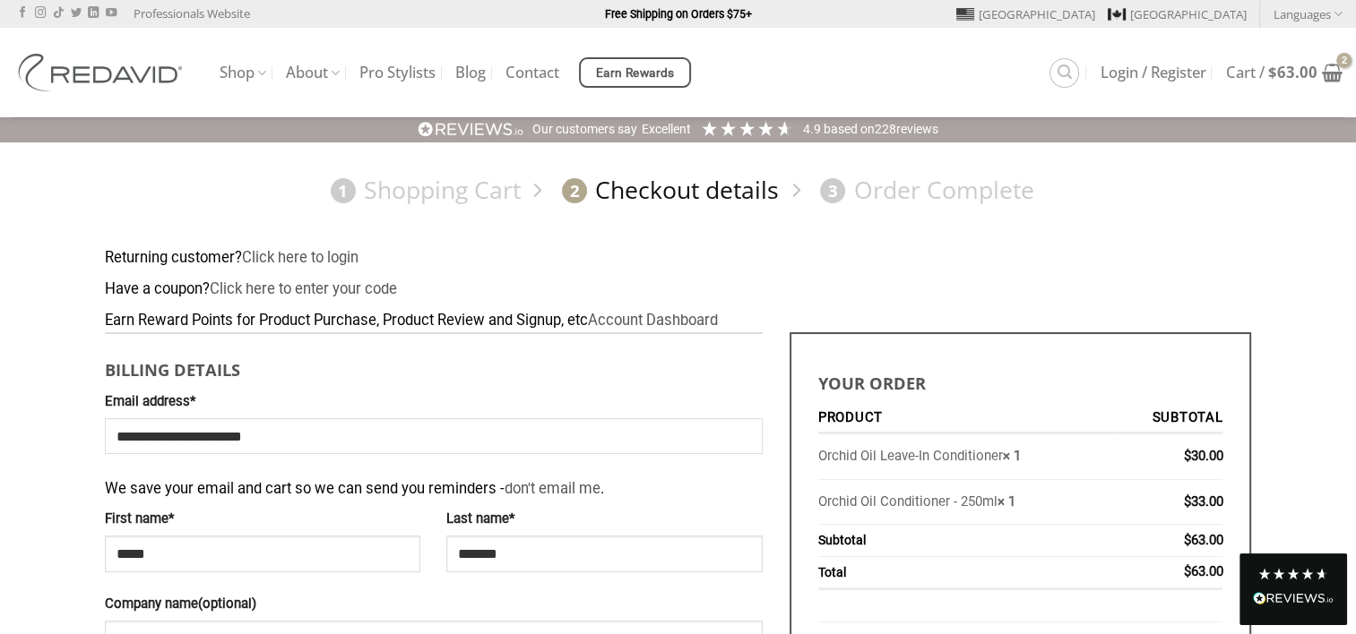
type input "*********"
select select "**"
type input "*****"
type input "**********"
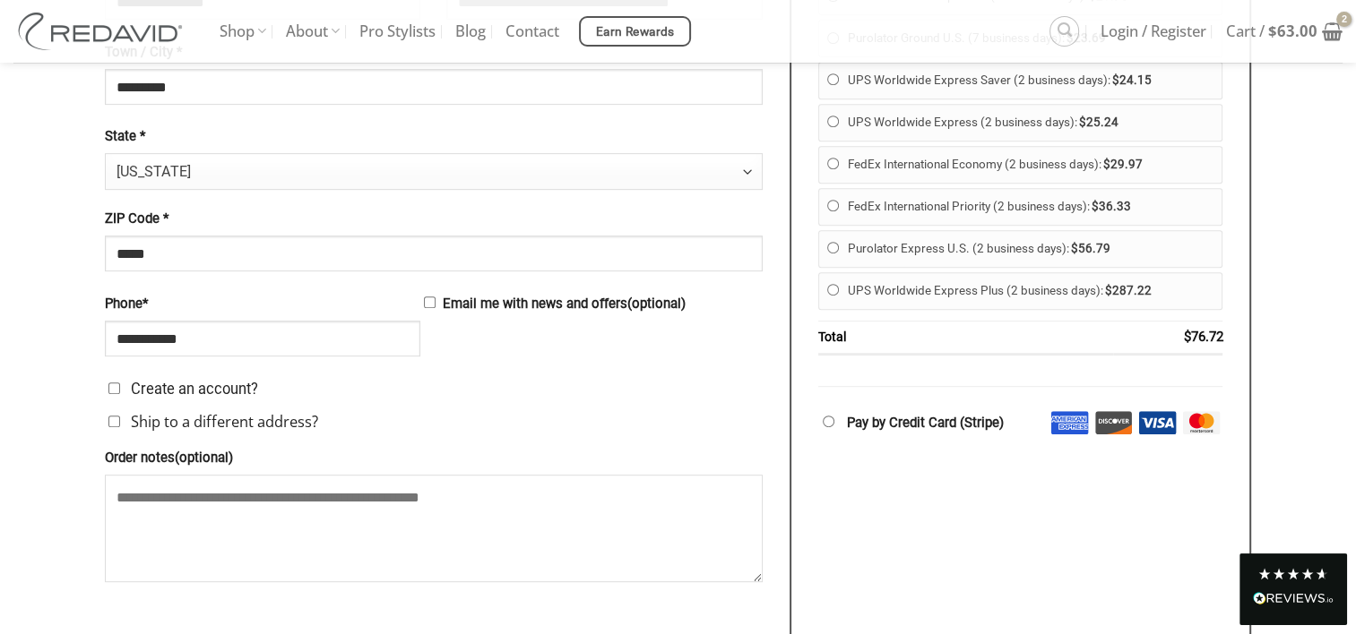
scroll to position [782, 0]
click at [279, 491] on textarea "Order notes (optional)" at bounding box center [434, 527] width 658 height 108
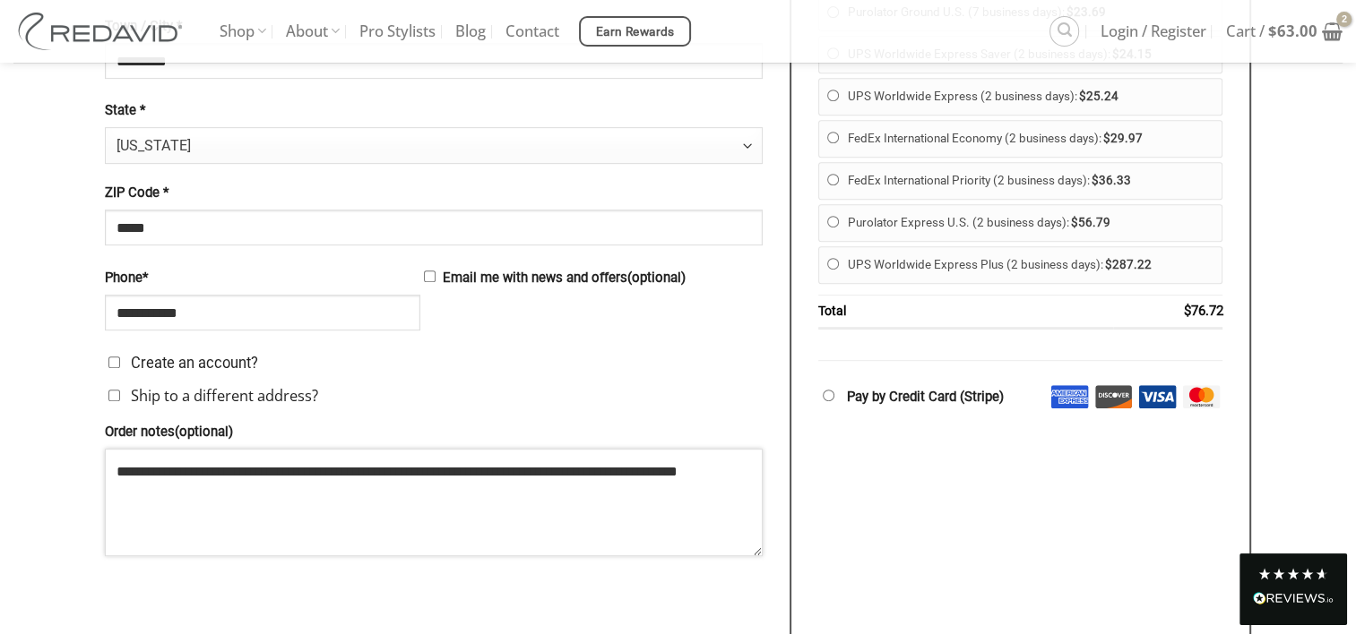
scroll to position [1075, 0]
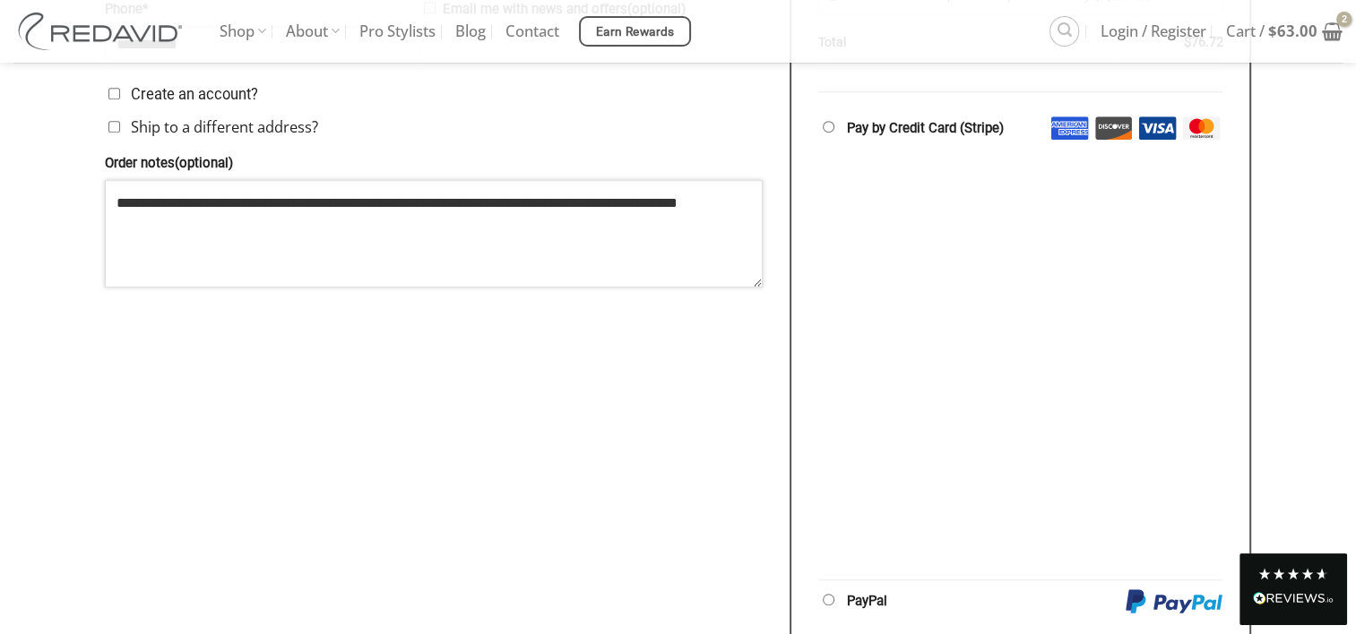
type textarea "**********"
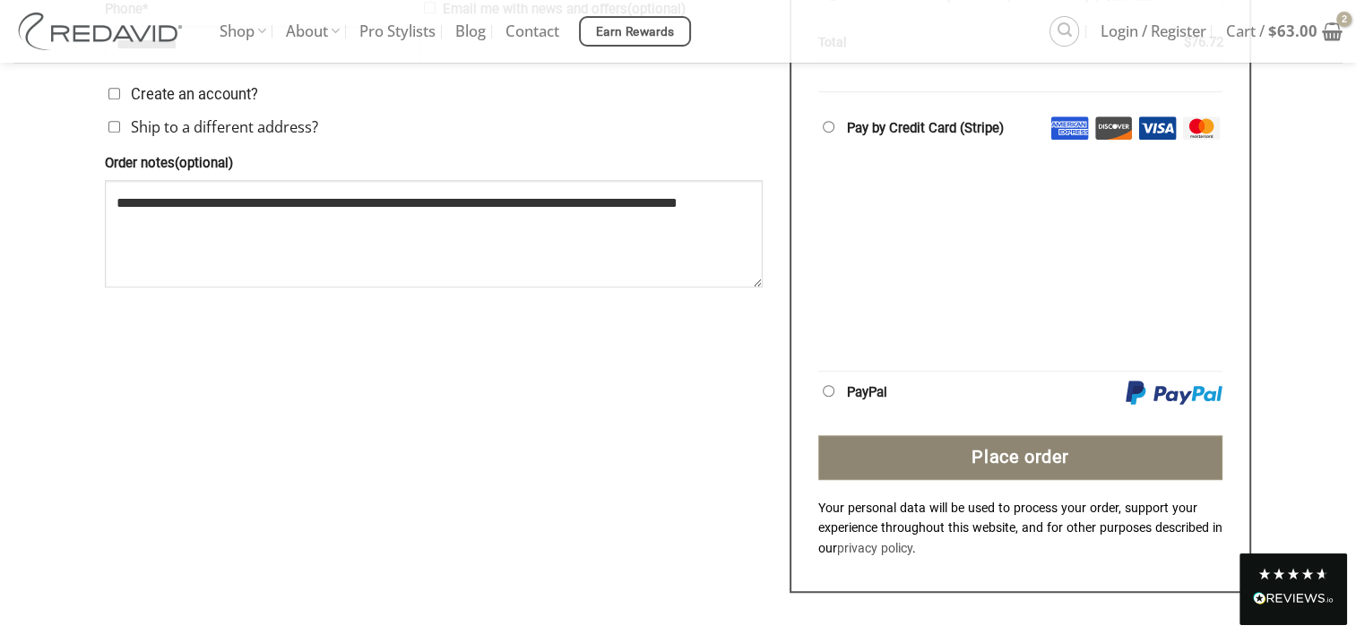
click at [1024, 449] on button "Place order" at bounding box center [1020, 458] width 405 height 45
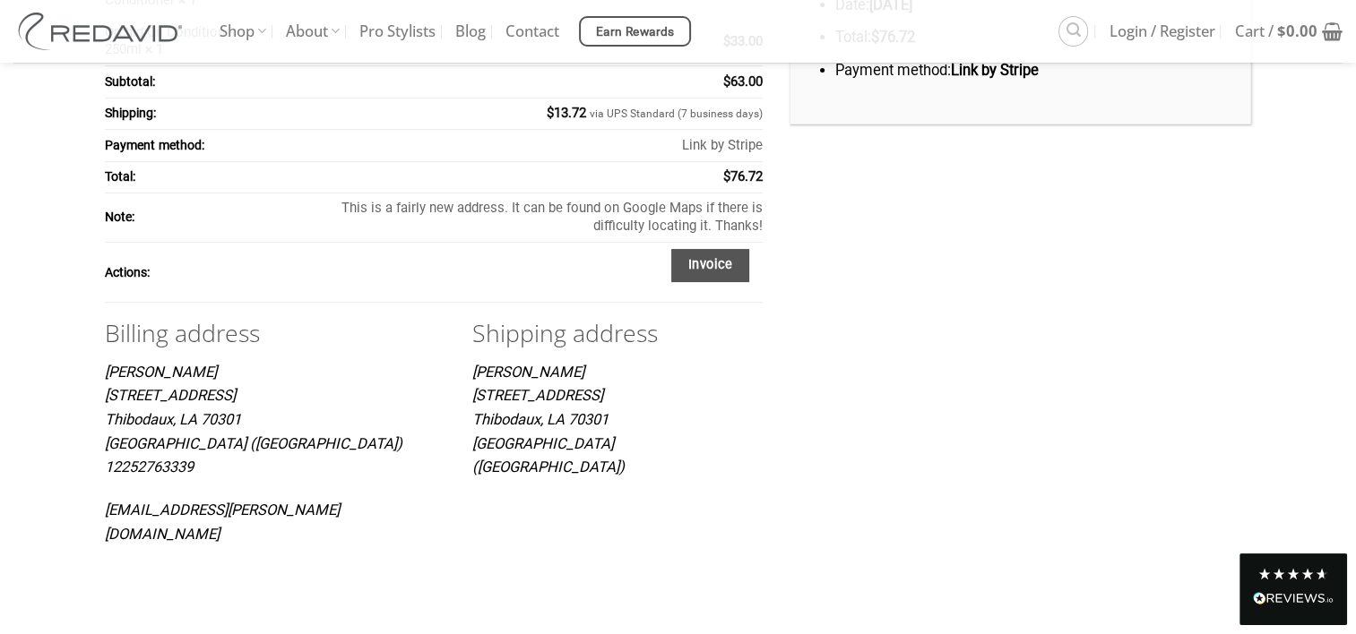
scroll to position [358, 0]
